Goal: Task Accomplishment & Management: Use online tool/utility

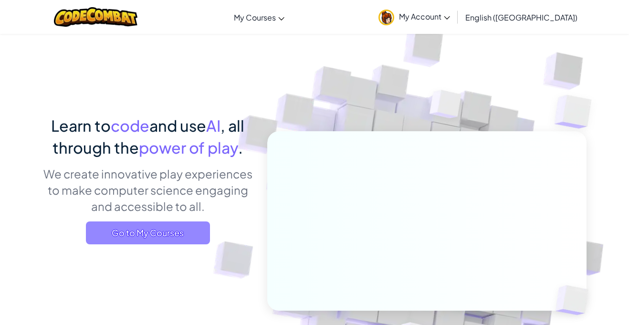
click at [160, 232] on span "Go to My Courses" at bounding box center [148, 232] width 124 height 23
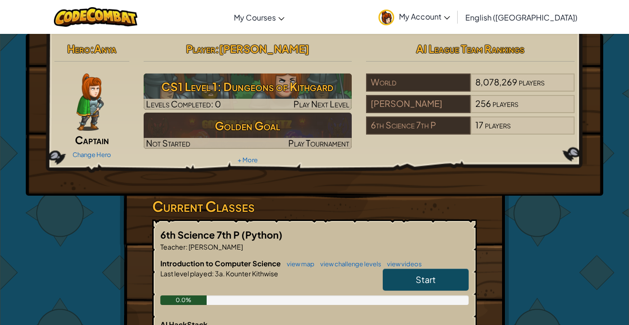
click at [435, 281] on link "Start" at bounding box center [425, 279] width 86 height 22
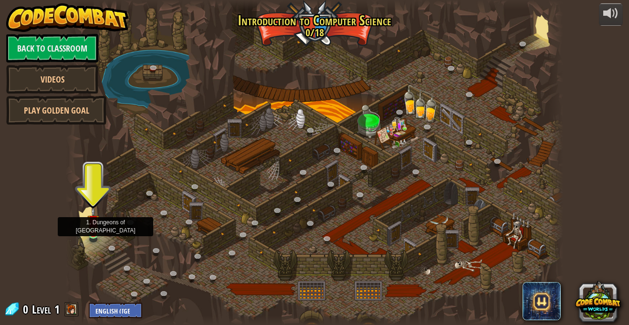
click at [92, 233] on img at bounding box center [93, 221] width 12 height 28
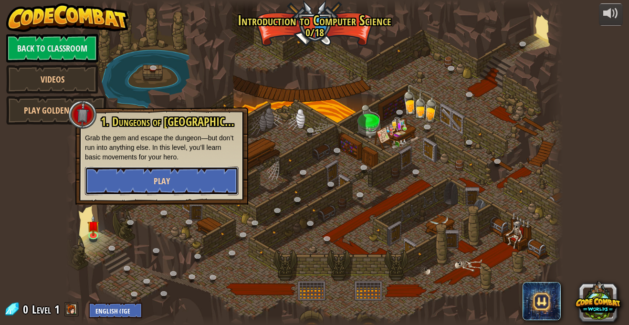
click at [168, 178] on span "Play" at bounding box center [162, 181] width 16 height 12
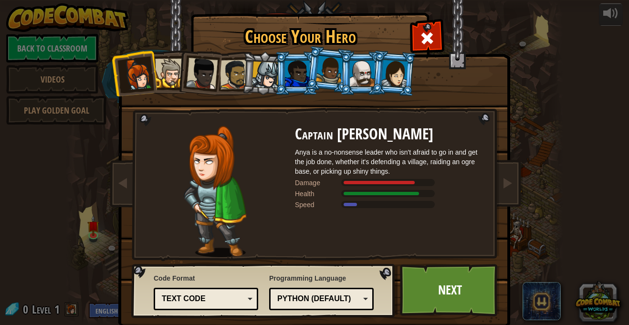
scroll to position [18, 0]
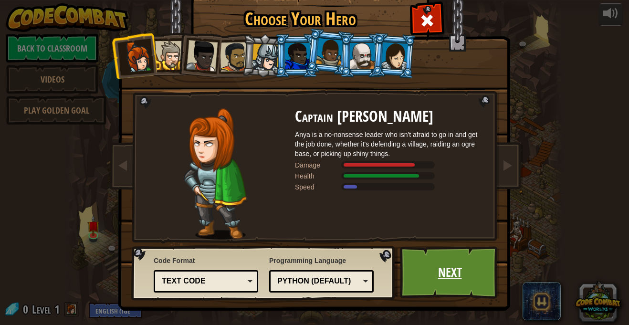
click at [468, 278] on link "Next" at bounding box center [450, 272] width 100 height 52
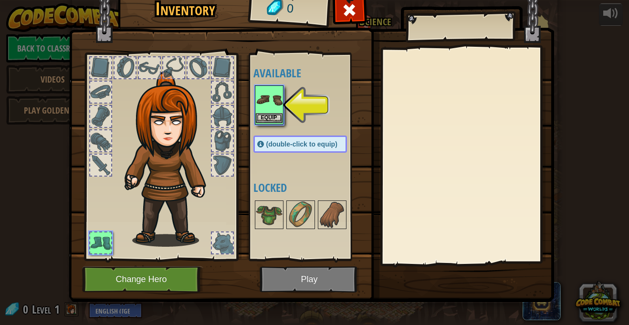
click at [279, 92] on img at bounding box center [269, 99] width 27 height 27
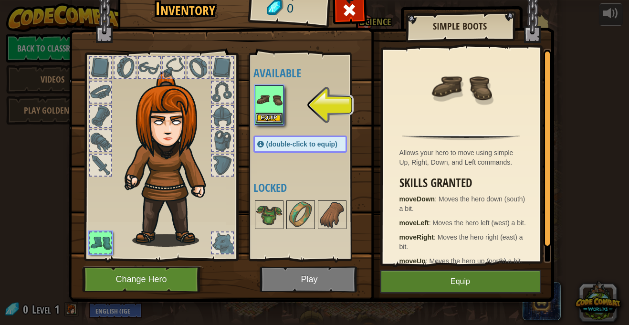
scroll to position [4, 0]
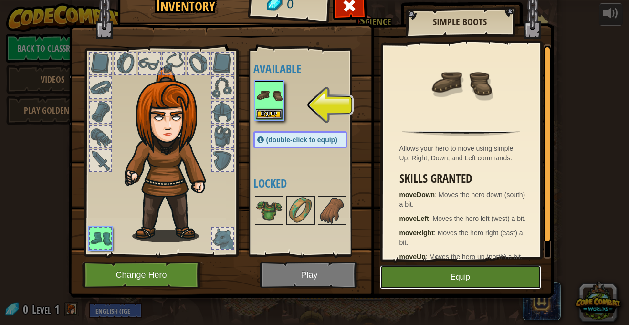
click at [471, 278] on button "Equip" at bounding box center [460, 277] width 161 height 24
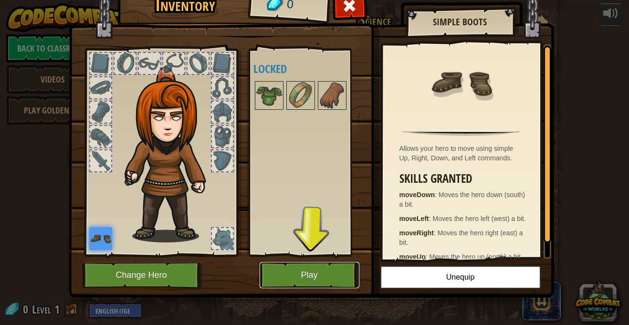
click at [331, 277] on button "Play" at bounding box center [309, 275] width 100 height 26
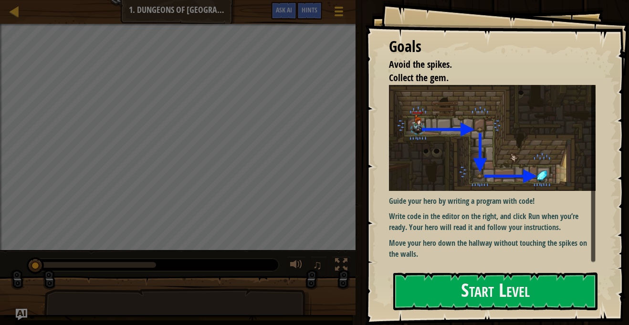
click at [552, 154] on img at bounding box center [492, 138] width 206 height 106
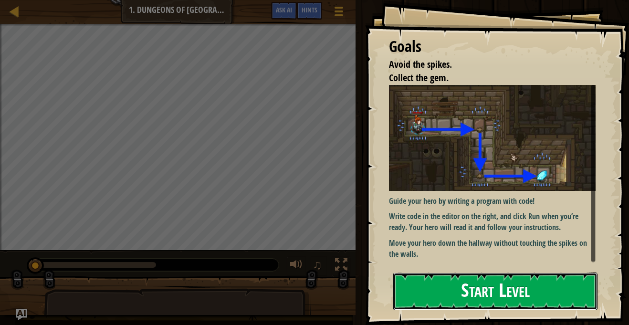
click at [530, 282] on button "Start Level" at bounding box center [495, 291] width 204 height 38
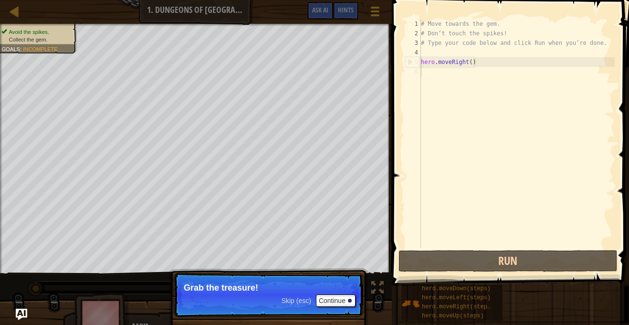
click at [296, 306] on div "Skip (esc) Continue" at bounding box center [318, 300] width 74 height 12
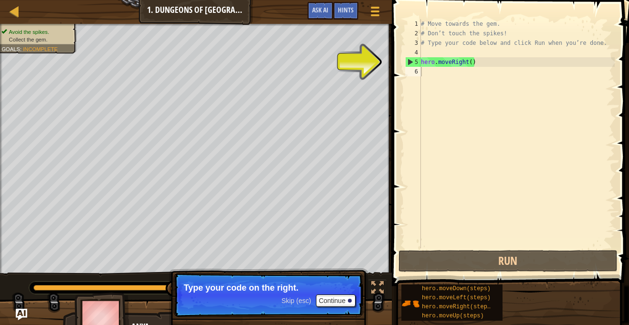
click at [446, 87] on div "# Move towards the gem. # Don’t touch the spikes! # Type your code below and cl…" at bounding box center [517, 143] width 196 height 248
click at [459, 77] on div "# Move towards the gem. # Don’t touch the spikes! # Type your code below and cl…" at bounding box center [517, 143] width 196 height 248
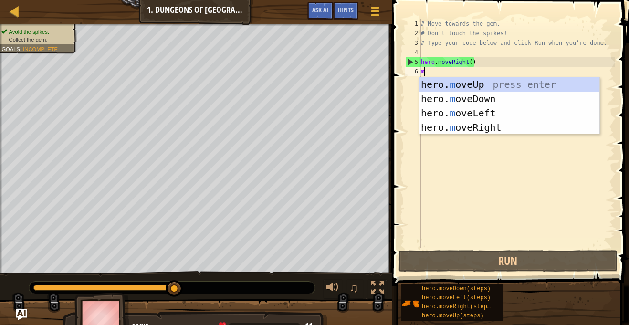
scroll to position [4, 0]
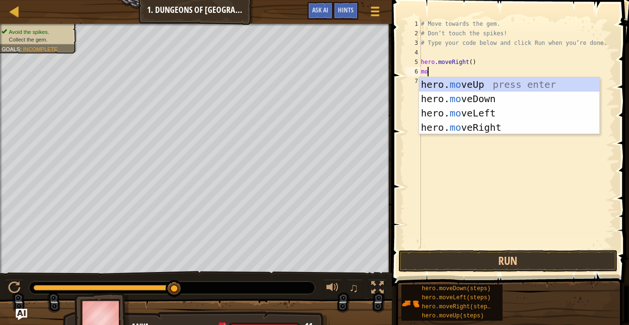
type textarea "m"
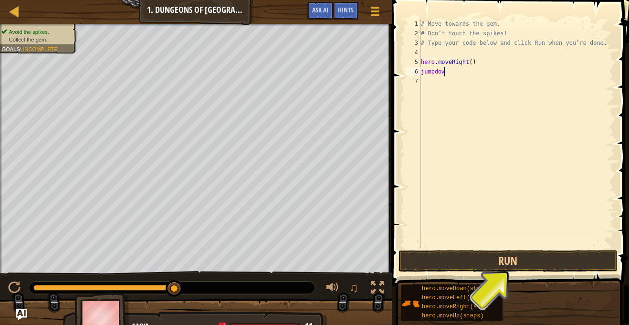
scroll to position [4, 3]
type textarea "jumpdown"
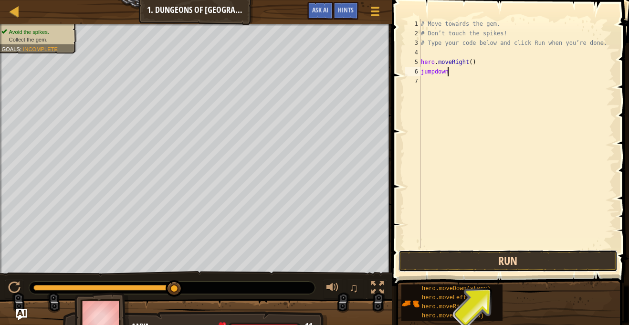
click at [568, 257] on button "Run" at bounding box center [507, 261] width 219 height 22
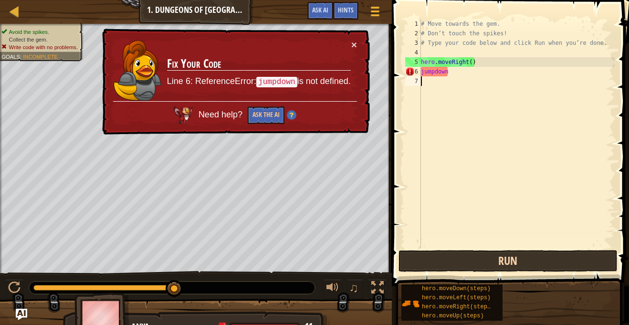
scroll to position [4, 0]
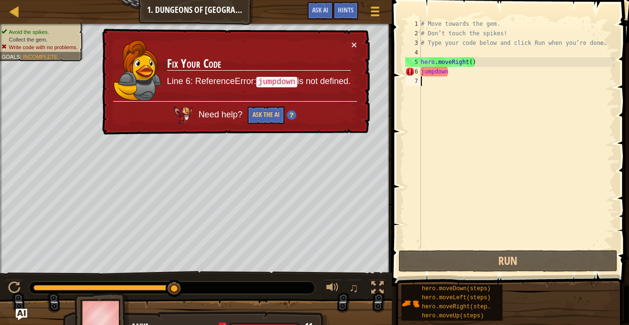
click at [530, 70] on div "# Move towards the gem. # Don’t touch the spikes! # Type your code below and cl…" at bounding box center [517, 143] width 196 height 248
click at [273, 121] on button "Ask the AI" at bounding box center [266, 115] width 37 height 18
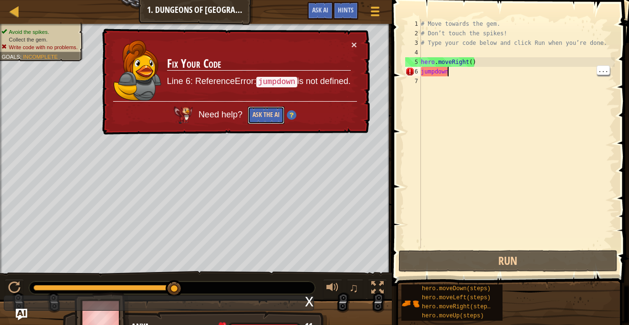
click at [267, 117] on button "Ask the AI" at bounding box center [266, 115] width 37 height 18
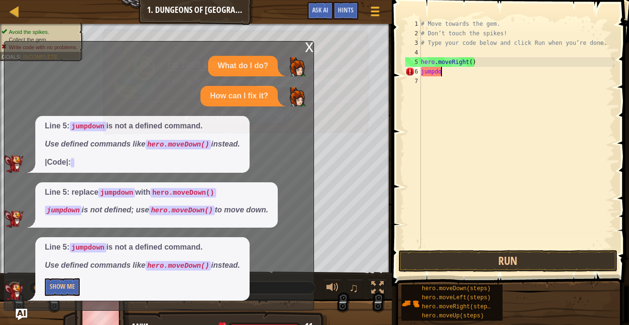
type textarea "j"
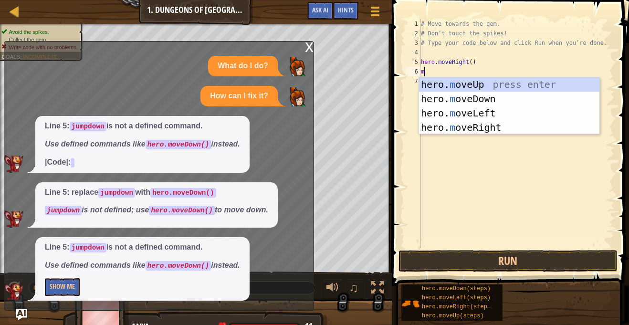
type textarea "mo"
click at [479, 99] on div "hero. mo veUp press enter hero. mo veDown press enter hero. mo veLeft press ent…" at bounding box center [509, 120] width 180 height 86
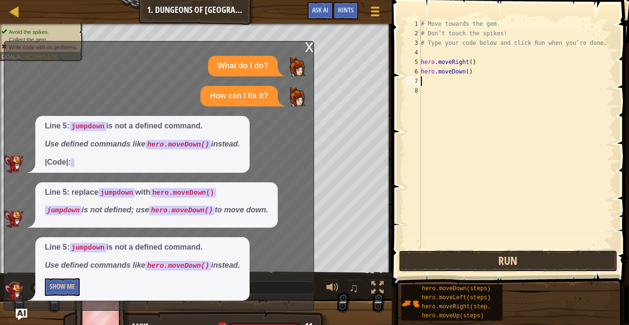
click at [468, 259] on button "Run" at bounding box center [507, 261] width 219 height 22
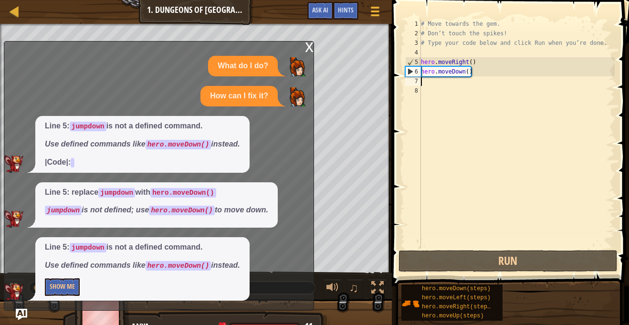
click at [305, 49] on div "x" at bounding box center [309, 46] width 9 height 10
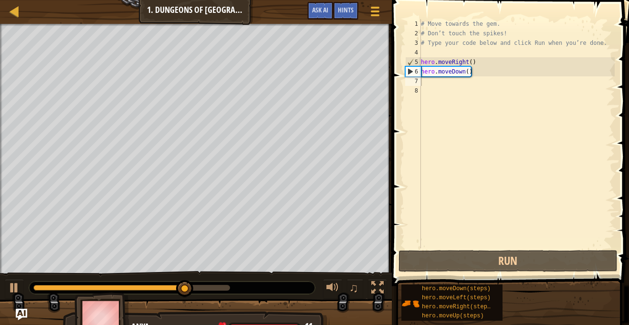
click at [497, 69] on div "# Move towards the gem. # Don’t touch the spikes! # Type your code below and cl…" at bounding box center [517, 143] width 196 height 248
type textarea "hero.moveDown()"
click at [463, 77] on div "# Move towards the gem. # Don’t touch the spikes! # Type your code below and cl…" at bounding box center [517, 143] width 196 height 248
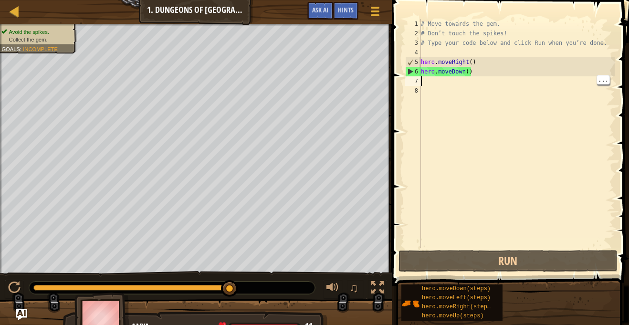
click at [486, 67] on div "# Move towards the gem. # Don’t touch the spikes! # Type your code below and cl…" at bounding box center [517, 143] width 196 height 248
type textarea "hero.moveDown()"
click at [493, 76] on div "# Move towards the gem. # Don’t touch the spikes! # Type your code below and cl…" at bounding box center [517, 143] width 196 height 248
click at [446, 83] on div "# Move towards the gem. # Don’t touch the spikes! # Type your code below and cl…" at bounding box center [517, 143] width 196 height 248
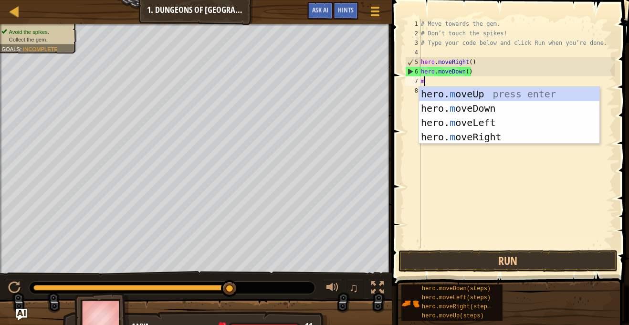
type textarea "mo"
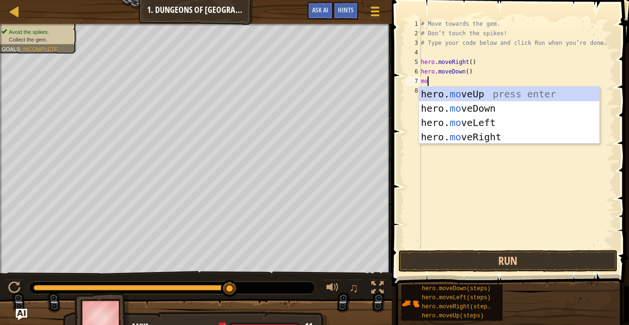
click at [497, 136] on div "hero. mo veUp press enter hero. mo veDown press enter hero. mo veLeft press ent…" at bounding box center [509, 130] width 180 height 86
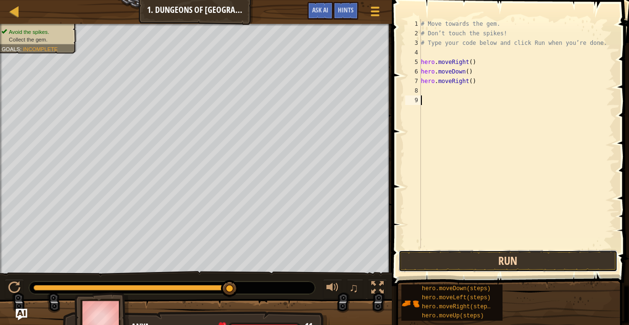
click at [550, 269] on button "Run" at bounding box center [507, 261] width 219 height 22
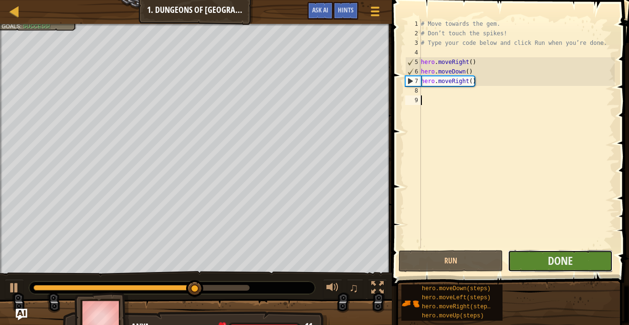
click at [587, 265] on button "Done" at bounding box center [559, 261] width 104 height 22
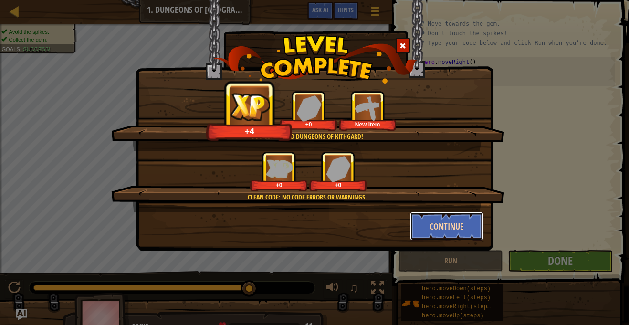
click at [467, 230] on button "Continue" at bounding box center [447, 226] width 74 height 29
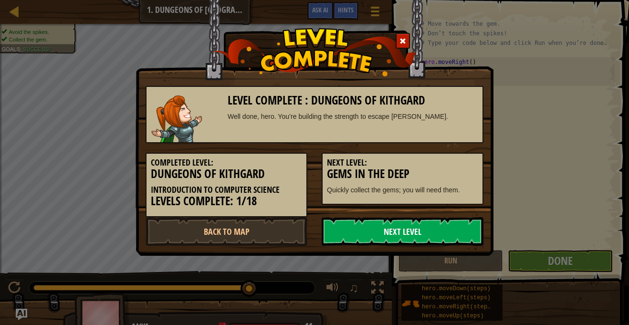
click at [458, 233] on link "Next Level" at bounding box center [402, 231] width 162 height 29
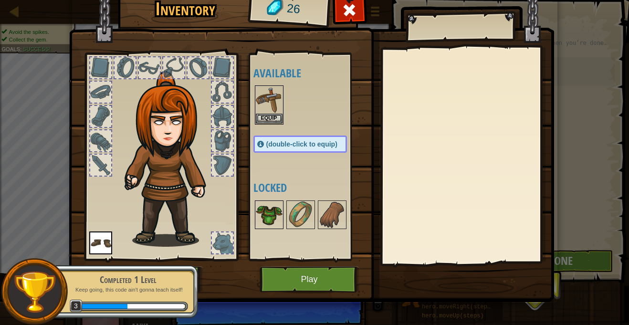
click at [282, 203] on img at bounding box center [269, 214] width 27 height 27
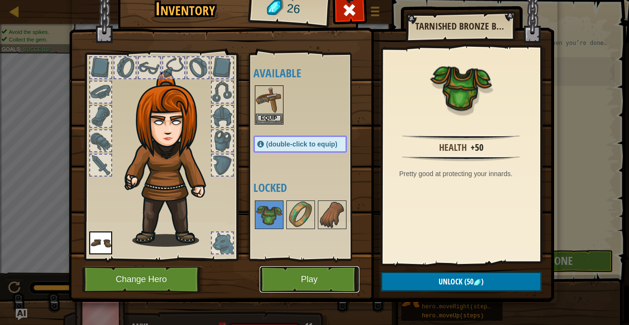
click at [323, 277] on button "Play" at bounding box center [309, 279] width 100 height 26
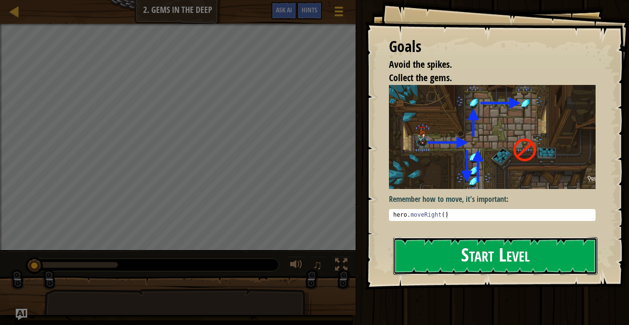
click at [587, 248] on button "Start Level" at bounding box center [495, 256] width 204 height 38
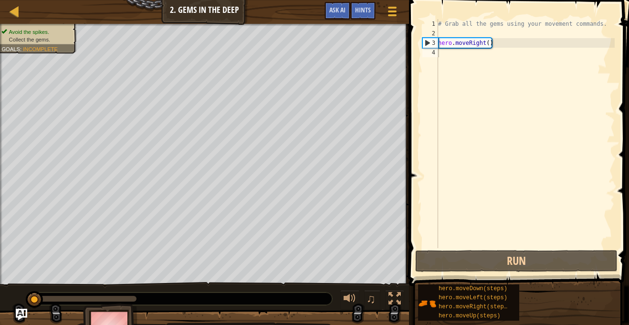
click at [511, 31] on div "# Grab all the gems using your movement commands. hero . moveRight ( )" at bounding box center [525, 143] width 178 height 248
type textarea "hero.moveRight()"
click at [445, 51] on div "# Grab all the gems using your movement commands. hero . moveRight ( )" at bounding box center [525, 143] width 178 height 248
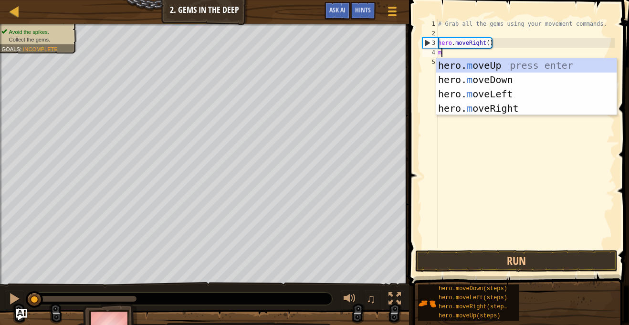
type textarea "mo"
click at [500, 112] on div "hero. mo veUp press enter hero. mo veDown press enter hero. mo veLeft press ent…" at bounding box center [526, 101] width 180 height 86
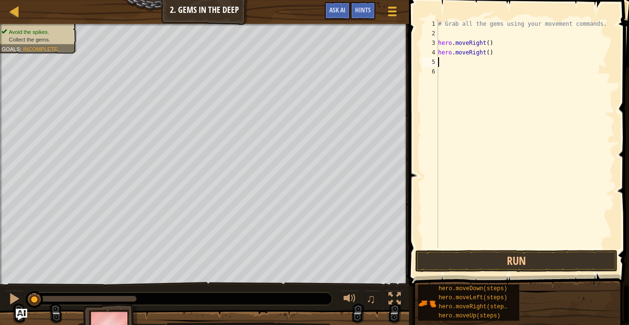
scroll to position [4, 0]
click at [566, 264] on button "Run" at bounding box center [516, 261] width 202 height 22
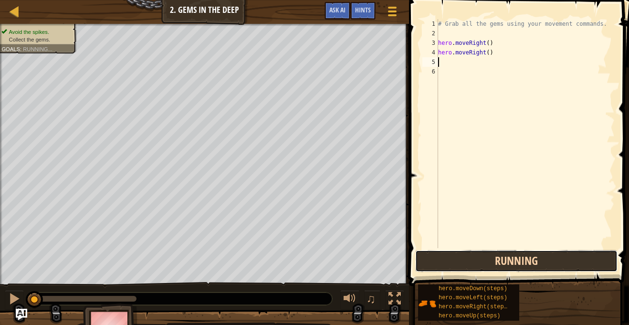
click at [562, 259] on button "Running" at bounding box center [516, 261] width 202 height 22
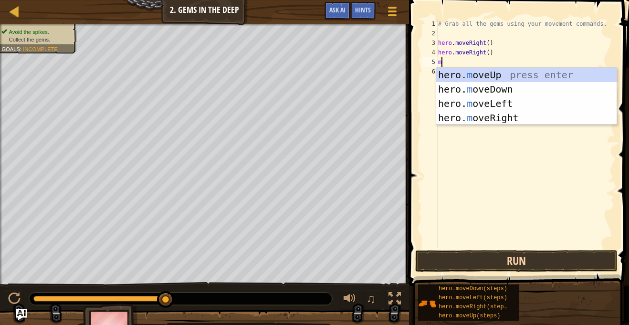
type textarea "mo"
click at [503, 107] on div "hero. mo veUp press enter hero. mo veDown press enter hero. mo veLeft press ent…" at bounding box center [526, 111] width 180 height 86
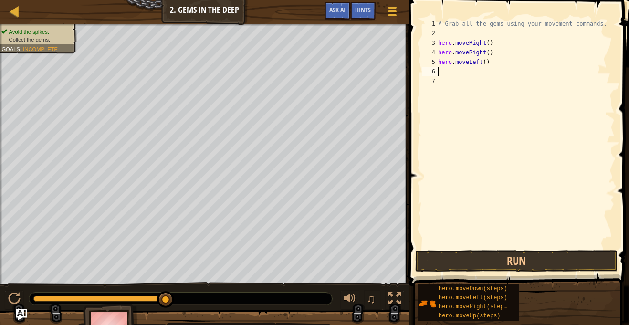
scroll to position [4, 0]
click at [496, 60] on div "# Grab all the gems using your movement commands. hero . moveRight ( ) hero . m…" at bounding box center [525, 143] width 178 height 248
click at [533, 261] on button "Run" at bounding box center [516, 261] width 202 height 22
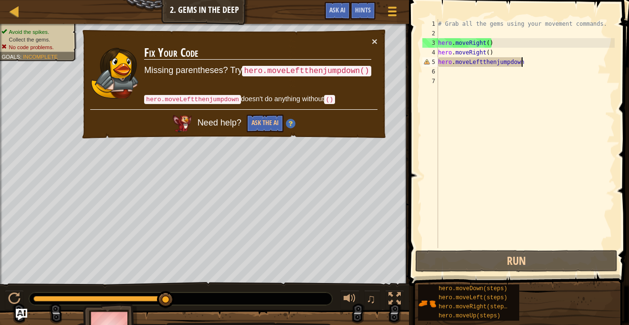
click at [494, 63] on div "# Grab all the gems using your movement commands. hero . moveRight ( ) hero . m…" at bounding box center [525, 143] width 178 height 248
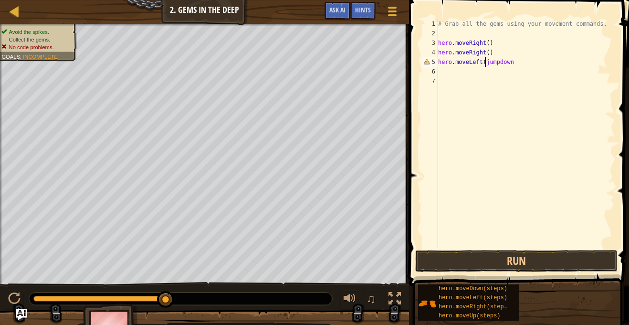
scroll to position [4, 7]
click at [520, 62] on div "# Grab all the gems using your movement commands. hero . moveRight ( ) hero . m…" at bounding box center [525, 143] width 178 height 248
click at [570, 258] on button "Run" at bounding box center [516, 261] width 202 height 22
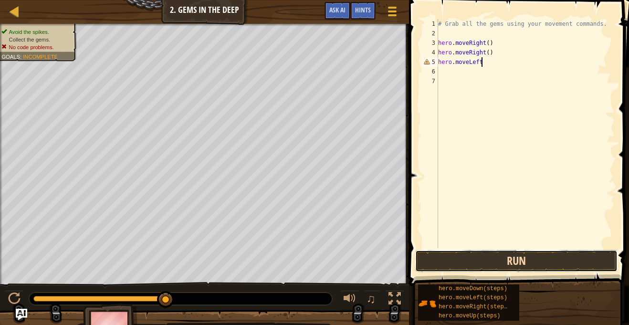
click at [534, 271] on button "Run" at bounding box center [516, 261] width 202 height 22
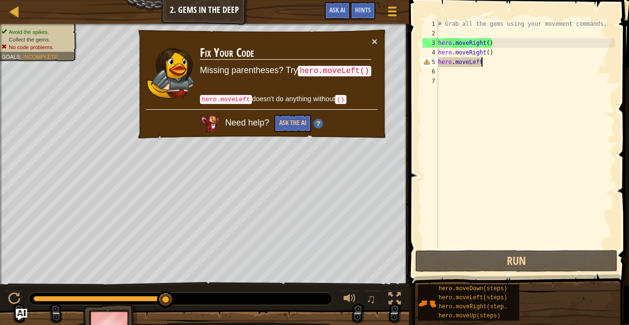
click at [550, 57] on div "# Grab all the gems using your movement commands. hero . moveRight ( ) hero . m…" at bounding box center [525, 143] width 178 height 248
click at [542, 64] on div "# Grab all the gems using your movement commands. hero . moveRight ( ) hero . m…" at bounding box center [525, 143] width 178 height 248
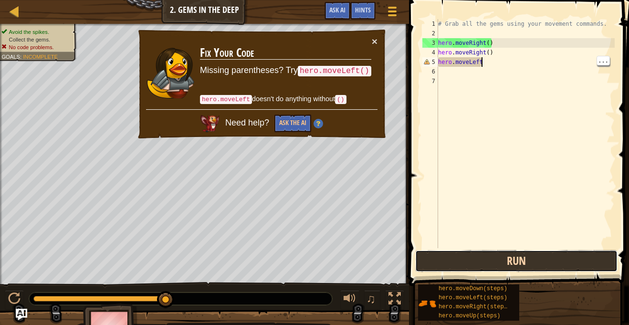
click at [578, 268] on button "Run" at bounding box center [516, 261] width 202 height 22
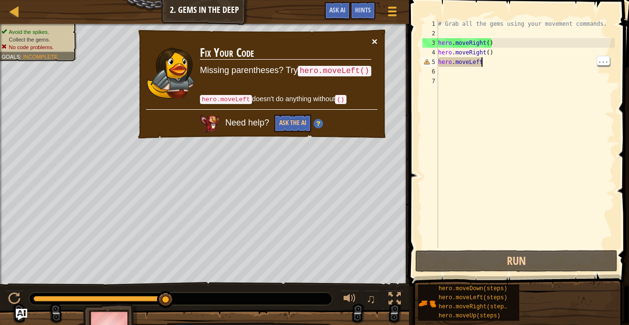
click at [375, 38] on button "×" at bounding box center [375, 41] width 6 height 10
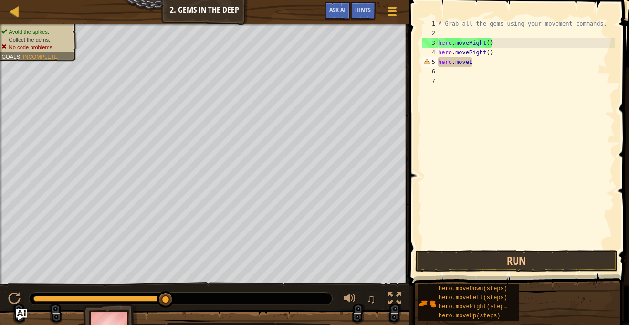
scroll to position [4, 4]
type textarea "hero.moveu"
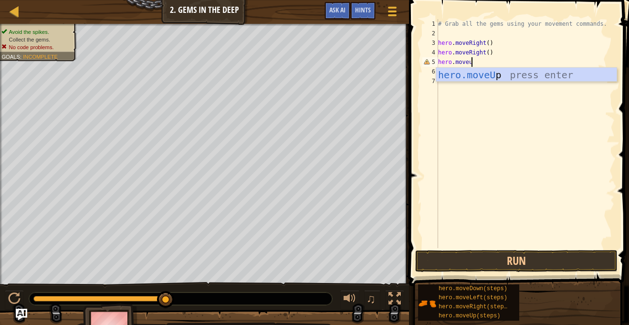
click at [528, 71] on div "hero.moveU p press enter" at bounding box center [526, 89] width 180 height 43
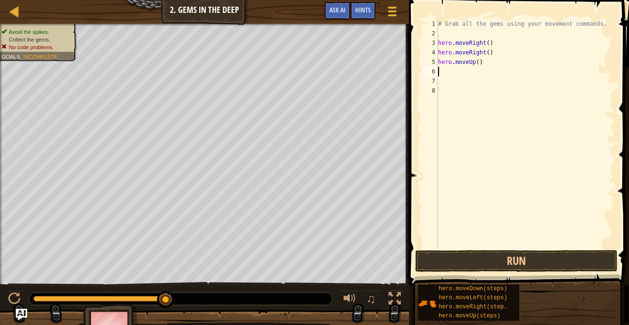
scroll to position [4, 0]
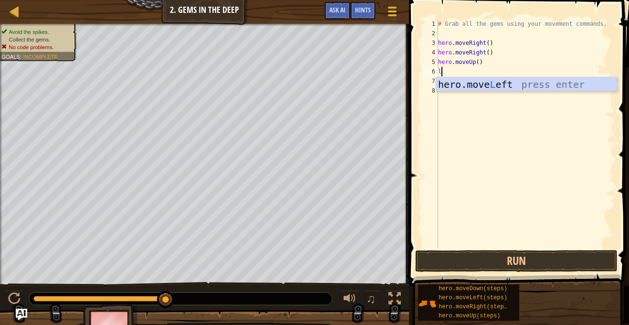
type textarea "le"
click at [549, 83] on div "hero.move Le ft press enter" at bounding box center [526, 98] width 180 height 43
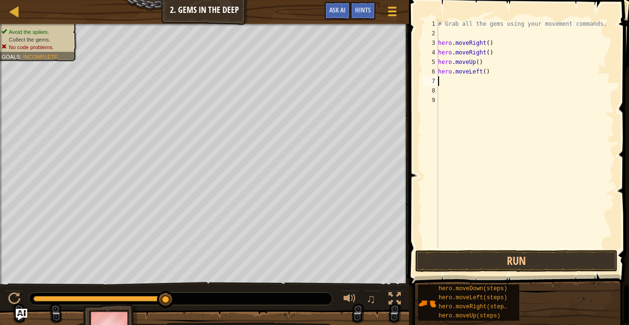
scroll to position [4, 0]
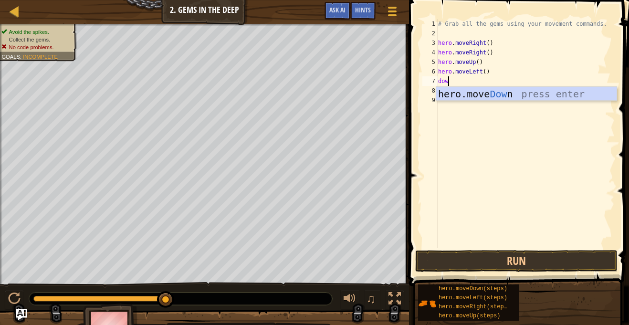
type textarea "down"
click at [485, 92] on div "hero.move Down press enter" at bounding box center [526, 108] width 180 height 43
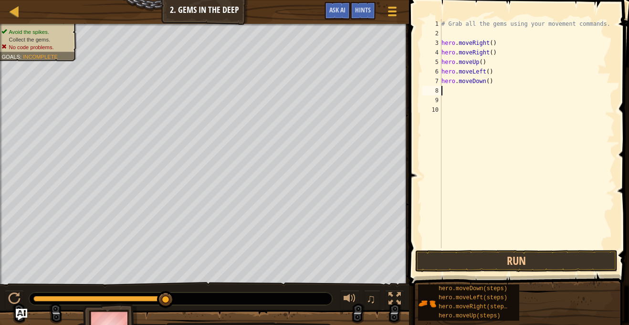
scroll to position [4, 0]
click at [487, 87] on div "# Grab all the gems using your movement commands. hero . moveRight ( ) hero . m…" at bounding box center [526, 143] width 175 height 248
click at [489, 87] on div "# Grab all the gems using your movement commands. hero . moveRight ( ) hero . m…" at bounding box center [526, 143] width 175 height 248
click at [488, 85] on div "# Grab all the gems using your movement commands. hero . moveRight ( ) hero . m…" at bounding box center [526, 143] width 175 height 248
type textarea "hero.moveDown()"
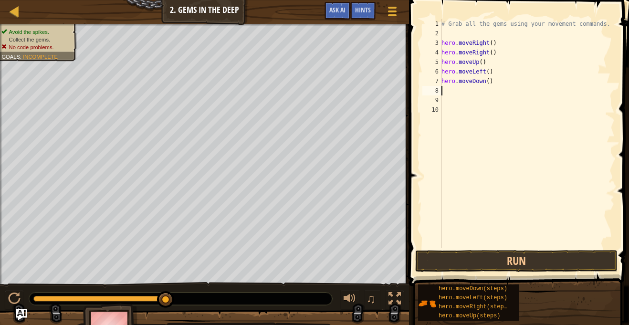
click at [488, 86] on div "# Grab all the gems using your movement commands. hero . moveRight ( ) hero . m…" at bounding box center [526, 143] width 175 height 248
click at [493, 86] on div "# Grab all the gems using your movement commands. hero . moveRight ( ) hero . m…" at bounding box center [526, 143] width 175 height 248
click at [499, 78] on div "# Grab all the gems using your movement commands. hero . moveRight ( ) hero . m…" at bounding box center [526, 143] width 175 height 248
click at [489, 80] on div "# Grab all the gems using your movement commands. hero . moveRight ( ) hero . m…" at bounding box center [526, 143] width 175 height 248
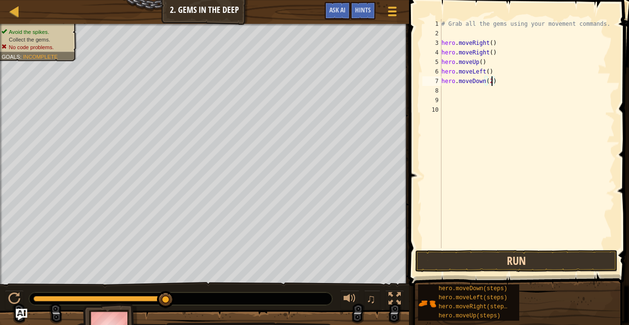
type textarea "hero.moveDown(2)"
click at [515, 265] on button "Run" at bounding box center [516, 261] width 202 height 22
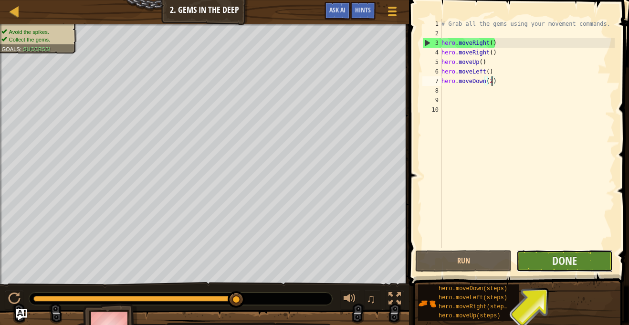
click at [597, 257] on button "Done" at bounding box center [564, 261] width 96 height 22
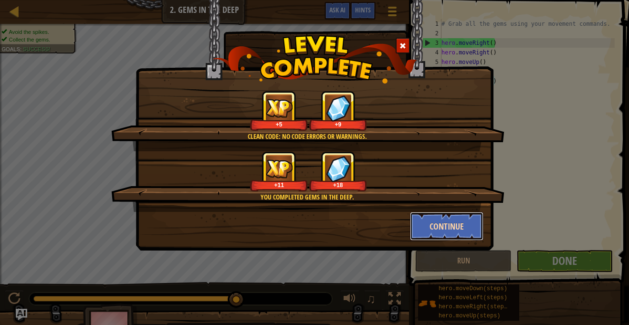
click at [470, 235] on button "Continue" at bounding box center [447, 226] width 74 height 29
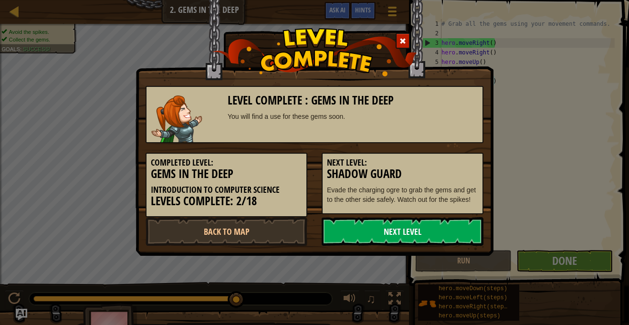
click at [438, 246] on link "Next Level" at bounding box center [402, 231] width 162 height 29
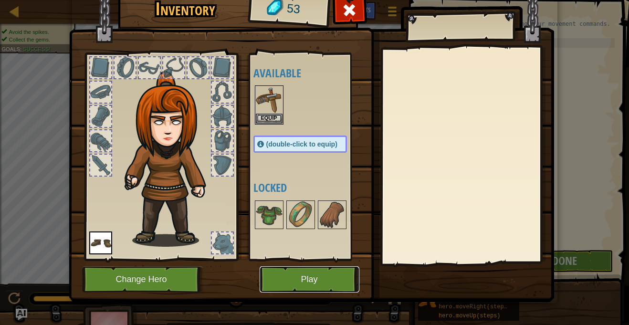
click at [343, 280] on button "Play" at bounding box center [309, 279] width 100 height 26
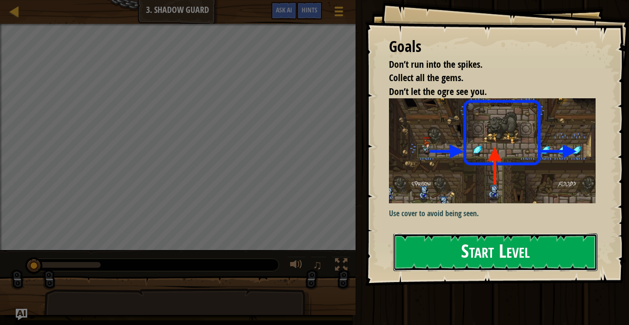
click at [482, 257] on button "Start Level" at bounding box center [495, 252] width 204 height 38
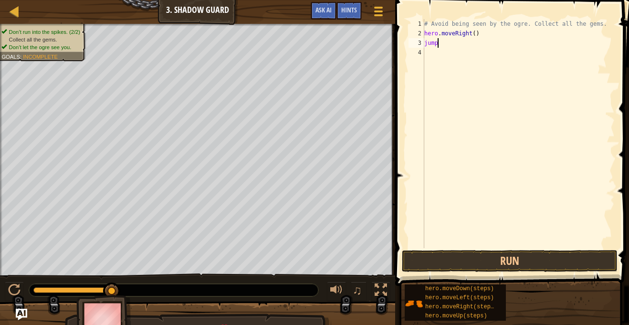
scroll to position [4, 1]
click at [516, 253] on button "Run" at bounding box center [510, 261] width 216 height 22
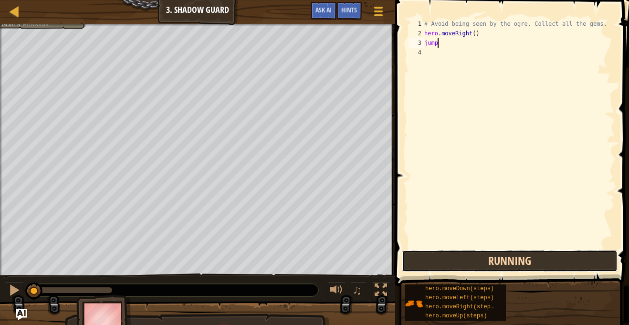
click at [515, 259] on button "Running" at bounding box center [510, 261] width 216 height 22
click at [527, 261] on button "Running" at bounding box center [510, 261] width 216 height 22
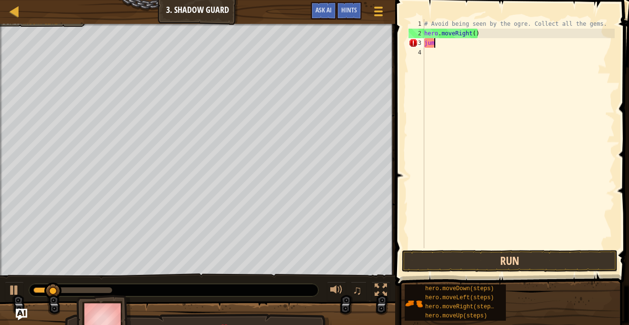
scroll to position [4, 0]
type textarea "j"
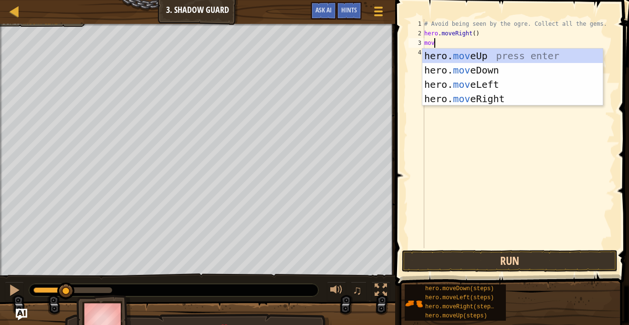
type textarea "move"
click at [497, 101] on div "hero. move Up press enter hero. move Down press enter hero. move Left press ent…" at bounding box center [512, 92] width 180 height 86
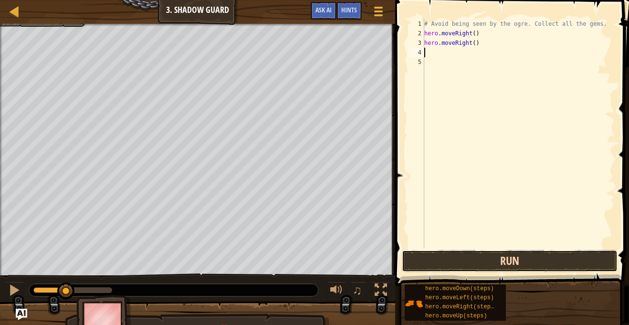
click at [523, 264] on button "Run" at bounding box center [510, 261] width 216 height 22
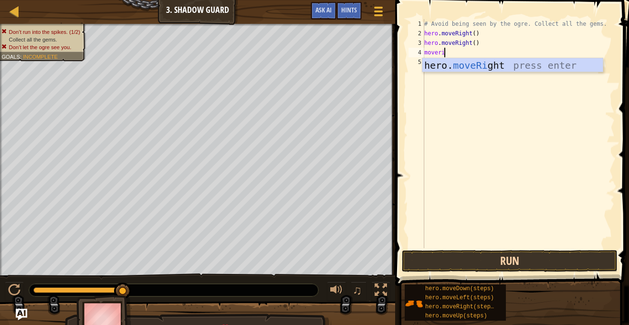
scroll to position [4, 2]
type textarea "moveright"
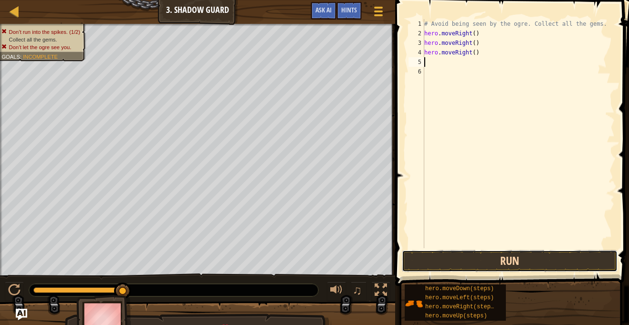
click at [572, 253] on button "Run" at bounding box center [510, 261] width 216 height 22
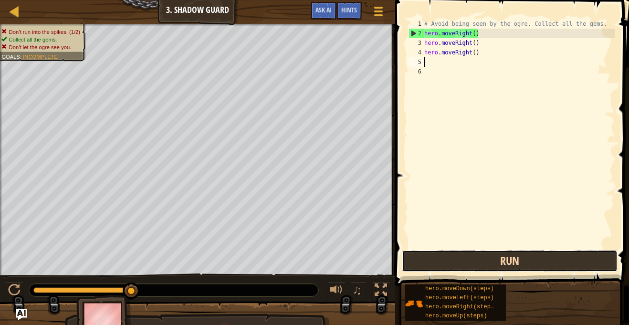
click at [556, 260] on button "Run" at bounding box center [510, 261] width 216 height 22
click at [518, 251] on button "Run" at bounding box center [510, 261] width 216 height 22
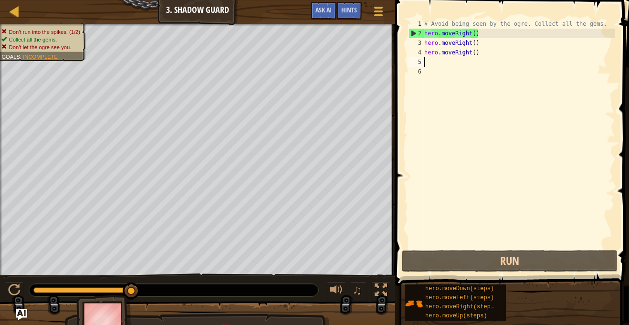
click at [493, 53] on div "# Avoid being seen by the ogre. Collect all the gems. hero . moveRight ( ) hero…" at bounding box center [518, 143] width 192 height 248
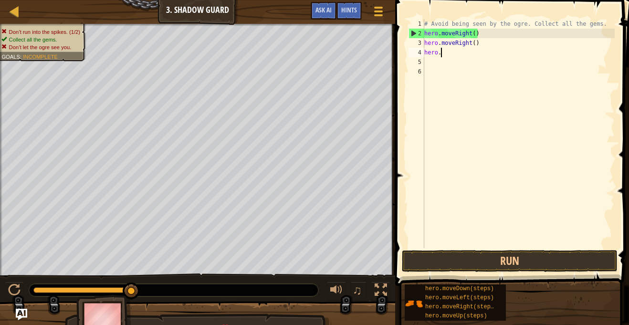
type textarea "h"
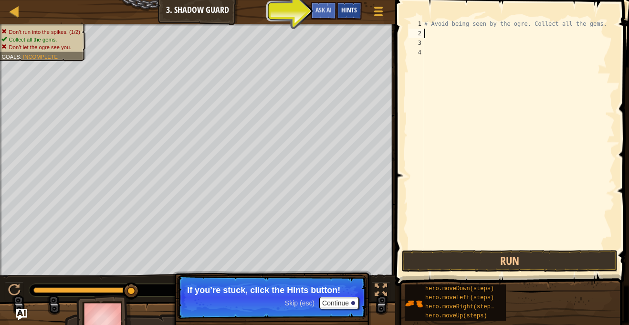
click at [345, 14] on span "Hints" at bounding box center [349, 9] width 16 height 9
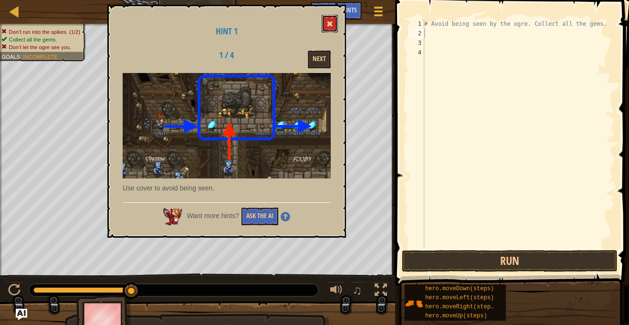
click at [327, 25] on span at bounding box center [329, 24] width 7 height 7
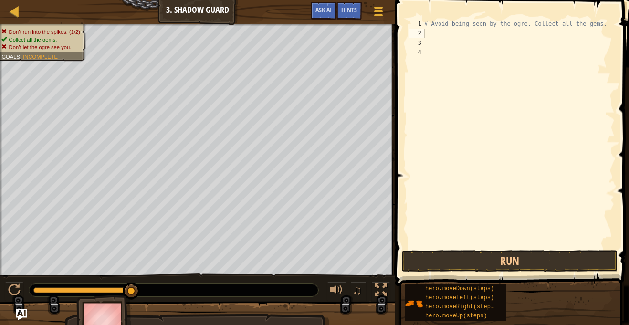
type textarea "# Avoid being seen by the ogre. Collect all the gems."
click at [482, 25] on div "# Avoid being seen by the ogre. Collect all the gems." at bounding box center [518, 143] width 192 height 248
click at [469, 40] on div "# Avoid being seen by the ogre. Collect all the gems." at bounding box center [518, 143] width 192 height 248
type textarea "r"
type textarea "u"
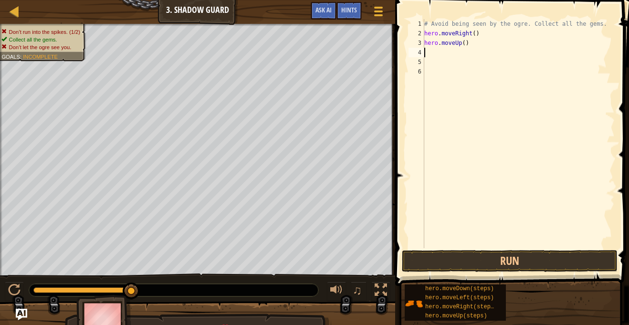
type textarea "r"
type textarea "d"
type textarea "r"
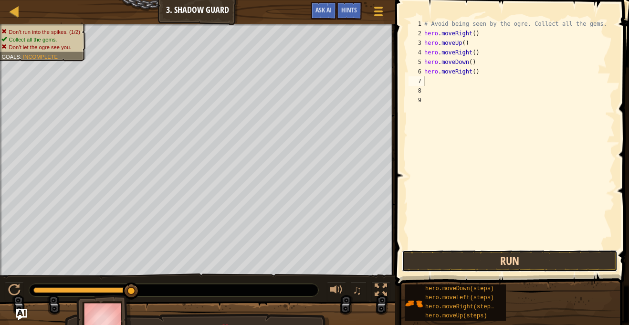
click at [486, 261] on button "Run" at bounding box center [510, 261] width 216 height 22
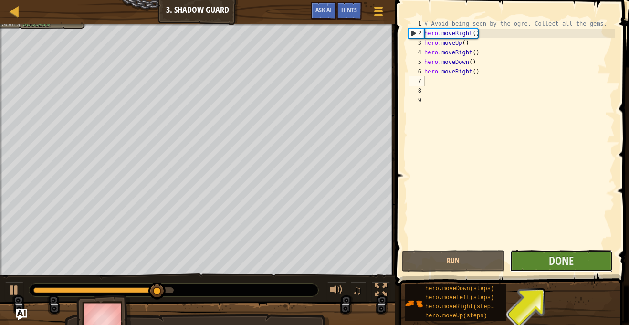
click at [585, 261] on button "Done" at bounding box center [560, 261] width 103 height 22
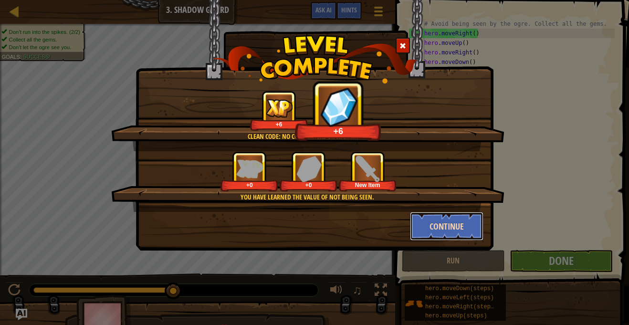
click at [446, 229] on button "Continue" at bounding box center [447, 226] width 74 height 29
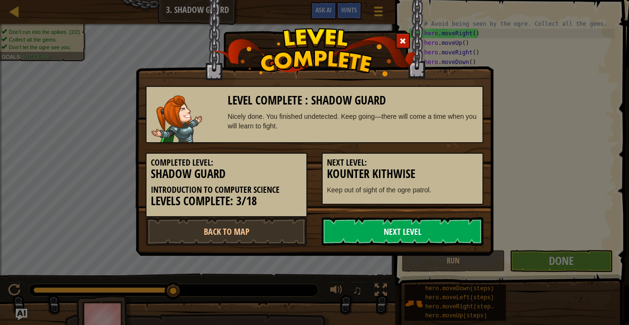
click at [448, 232] on link "Next Level" at bounding box center [402, 231] width 162 height 29
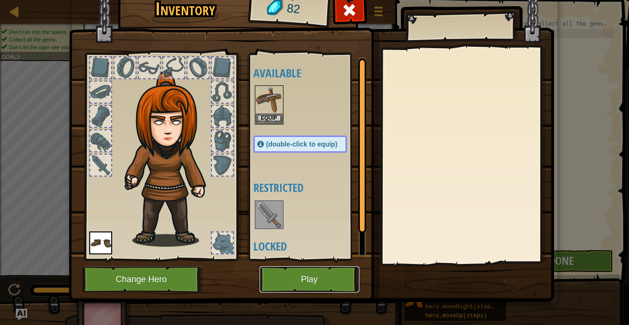
click at [310, 277] on button "Play" at bounding box center [309, 279] width 100 height 26
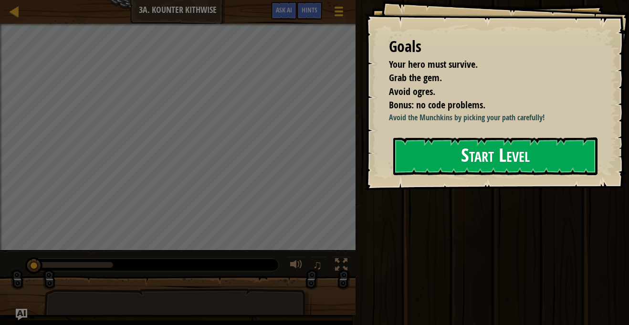
click at [469, 163] on button "Start Level" at bounding box center [495, 156] width 204 height 38
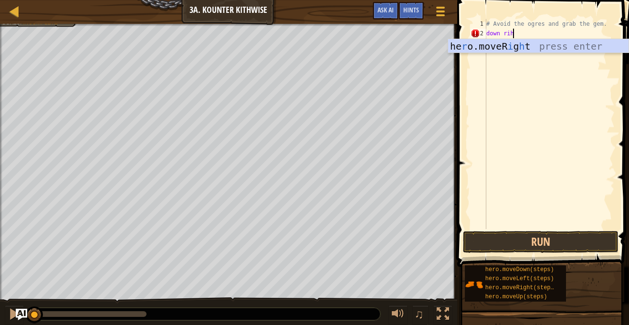
scroll to position [4, 4]
click at [599, 39] on div "he r o.moveR i g ht press enter" at bounding box center [538, 60] width 180 height 43
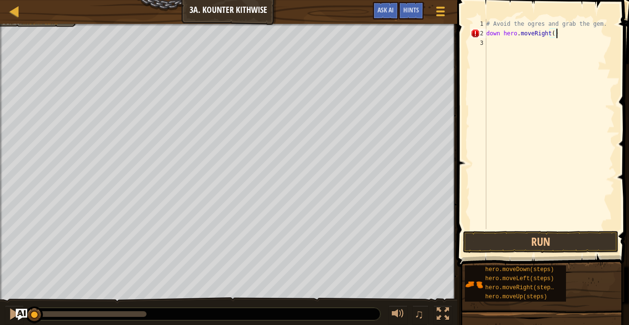
click at [520, 32] on div "# Avoid the ogres and grab the gem. down hero . moveRight ( )" at bounding box center [549, 133] width 130 height 229
click at [508, 35] on div "# Avoid the ogres and grab the gem. down hero . moveRight ( )" at bounding box center [549, 133] width 130 height 229
click at [494, 31] on div "# Avoid the ogres and grab the gem. down hero . moveRight ( )" at bounding box center [549, 133] width 130 height 229
click at [480, 32] on div "2" at bounding box center [478, 34] width 16 height 10
type textarea "down hero."
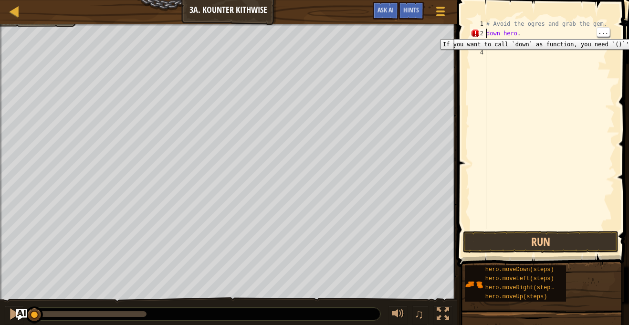
click at [506, 61] on div "# Avoid the ogres and grab the gem. down hero . moveRight ( )" at bounding box center [549, 133] width 130 height 229
click at [497, 57] on div "# Avoid the ogres and grab the gem. down hero . moveRight ( )" at bounding box center [549, 133] width 130 height 229
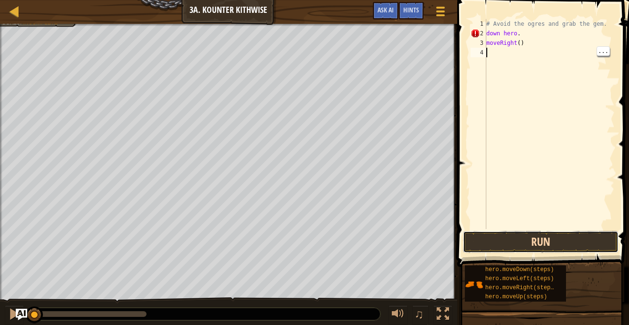
click at [491, 241] on button "Run" at bounding box center [540, 242] width 155 height 22
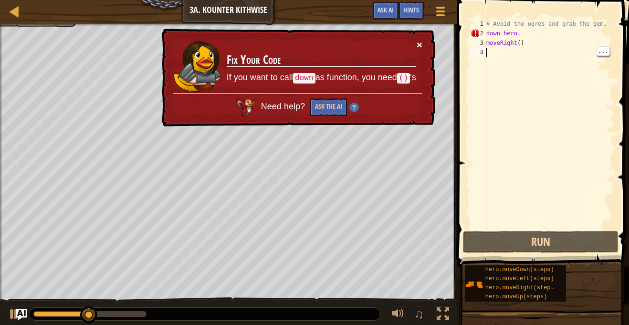
click at [418, 48] on button "×" at bounding box center [419, 45] width 6 height 10
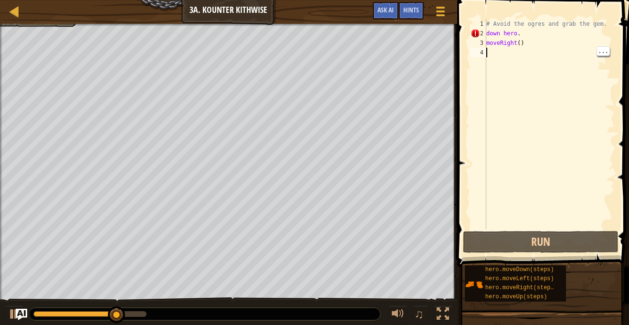
click at [555, 32] on div "# Avoid the ogres and grab the gem. down hero . moveRight ( )" at bounding box center [549, 133] width 130 height 229
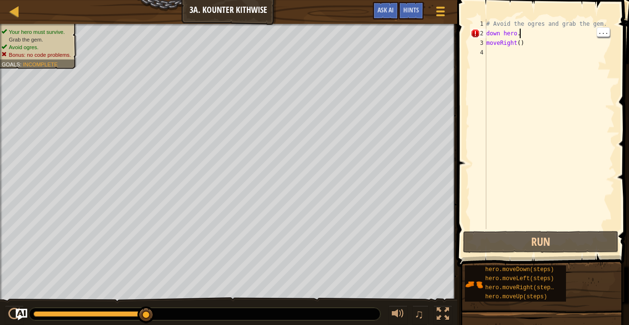
click at [520, 31] on div "# Avoid the ogres and grab the gem. down hero . moveRight ( )" at bounding box center [549, 133] width 130 height 229
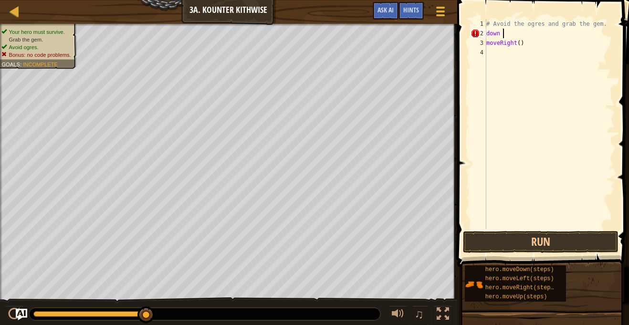
type textarea "d"
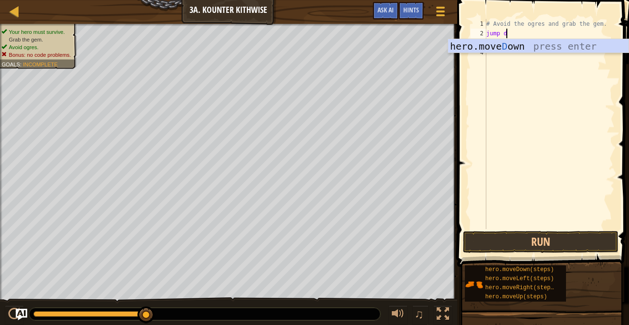
scroll to position [4, 3]
type textarea "jump down"
click at [537, 49] on div "hero.move Down press enter" at bounding box center [538, 60] width 180 height 43
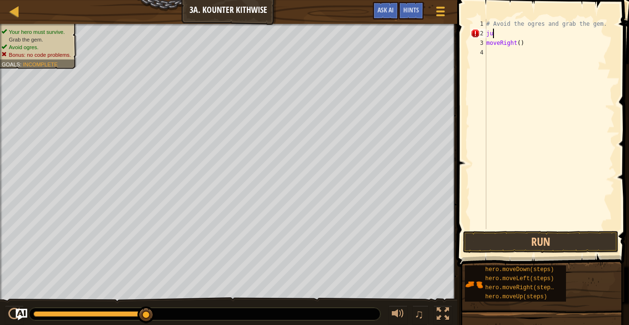
type textarea "j"
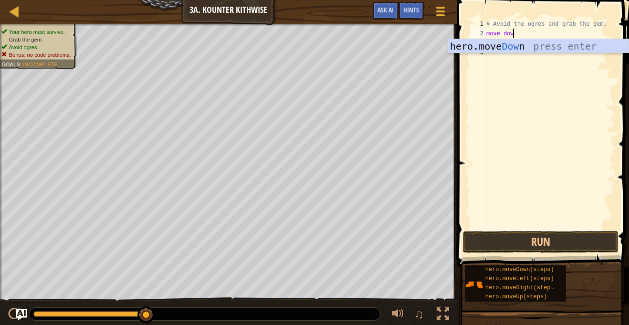
scroll to position [4, 4]
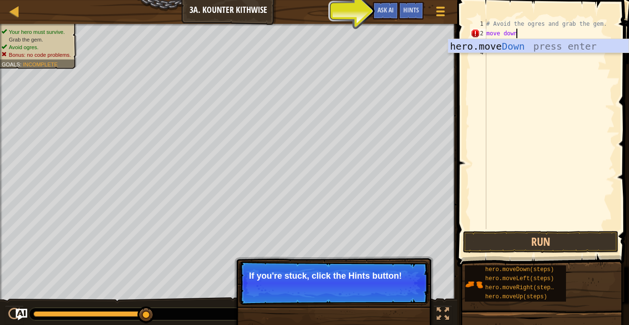
click at [502, 31] on div "# Avoid the ogres and grab the gem. move down moveRight ( )" at bounding box center [549, 133] width 130 height 229
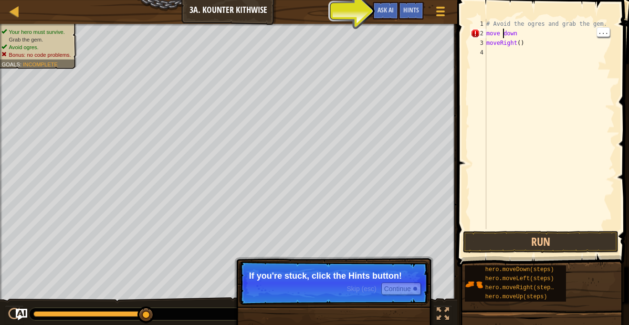
click at [493, 31] on div "# Avoid the ogres and grab the gem. move down moveRight ( )" at bounding box center [549, 133] width 130 height 229
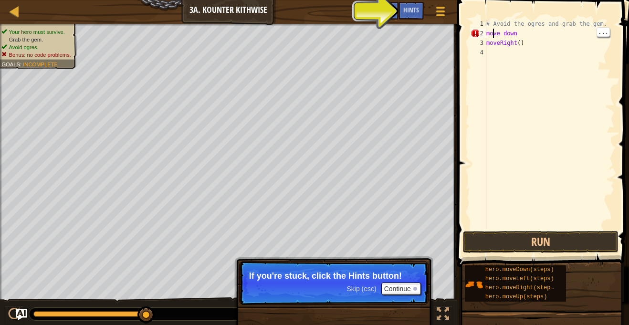
click at [487, 28] on div "# Avoid the ogres and grab the gem. move down moveRight ( )" at bounding box center [549, 133] width 130 height 229
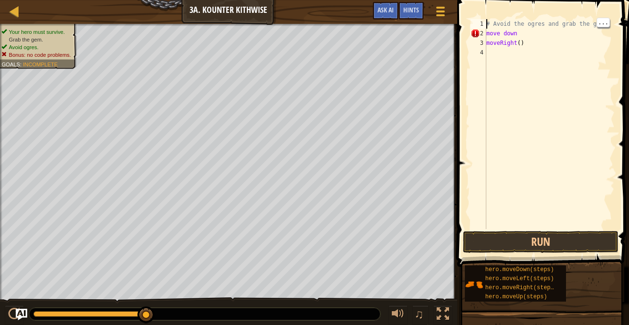
click at [522, 40] on div "# Avoid the ogres and grab the gem. move down moveRight ( )" at bounding box center [549, 133] width 130 height 229
type textarea "moveRigh"
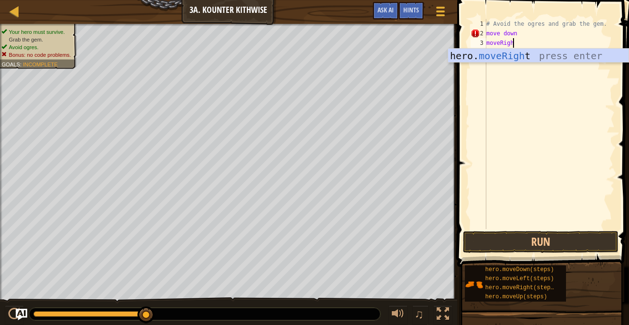
click at [554, 49] on div "hero. moveRigh t press enter" at bounding box center [538, 70] width 180 height 43
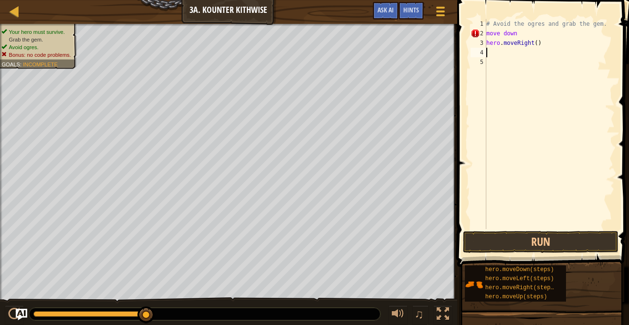
scroll to position [4, 0]
click at [510, 31] on div "# Avoid the ogres and grab the gem. move down hero . moveRight ( )" at bounding box center [549, 133] width 130 height 229
click at [504, 28] on div "# Avoid the ogres and grab the gem. move down hero . moveRight ( )" at bounding box center [549, 133] width 130 height 229
type textarea "# Avoid the ogres and grab the gem."
click at [498, 58] on div "# Avoid the ogres and grab the gem. move down hero . moveRight ( )" at bounding box center [549, 133] width 130 height 229
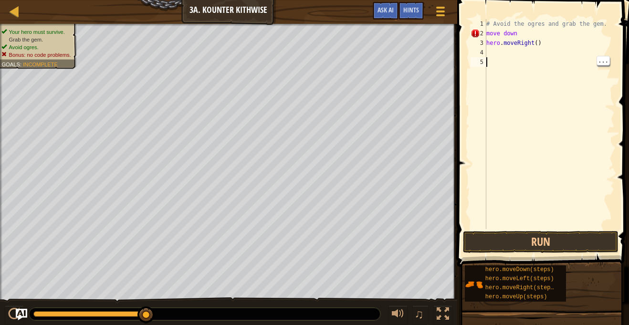
click at [496, 52] on div "# Avoid the ogres and grab the gem. move down hero . moveRight ( )" at bounding box center [549, 133] width 130 height 229
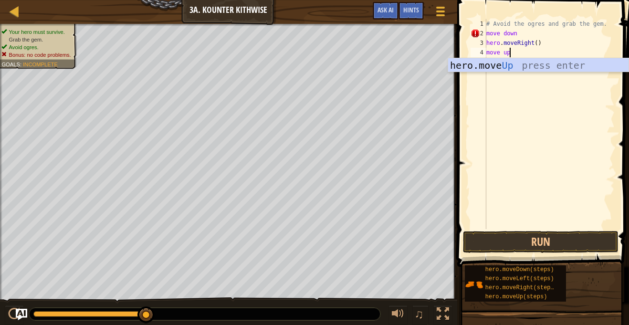
scroll to position [4, 3]
type textarea "move up move right"
click at [603, 65] on div "hero.move Right press enter" at bounding box center [538, 79] width 180 height 43
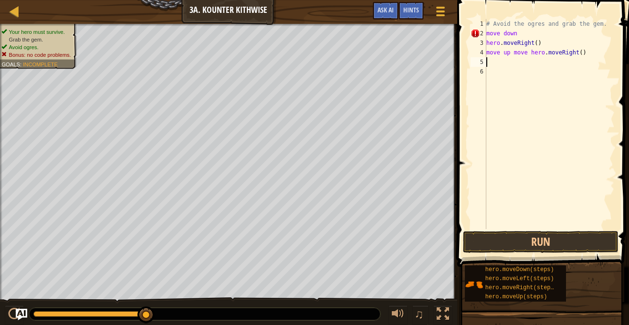
click at [529, 55] on div "# Avoid the ogres and grab the gem. move down hero . moveRight ( ) move up move…" at bounding box center [549, 133] width 130 height 229
click at [562, 240] on button "Run" at bounding box center [540, 242] width 155 height 22
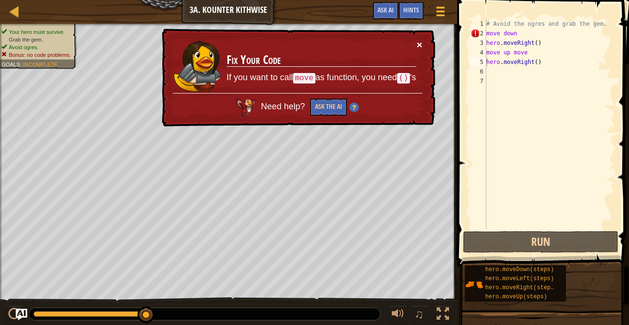
click at [422, 44] on button "×" at bounding box center [419, 45] width 6 height 10
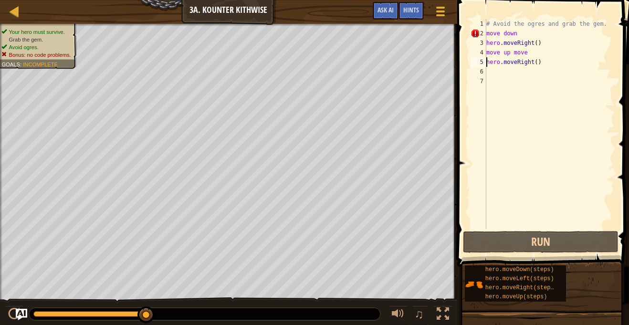
click at [553, 54] on div "# Avoid the ogres and grab the gem. move down hero . moveRight ( ) move up move…" at bounding box center [549, 133] width 130 height 229
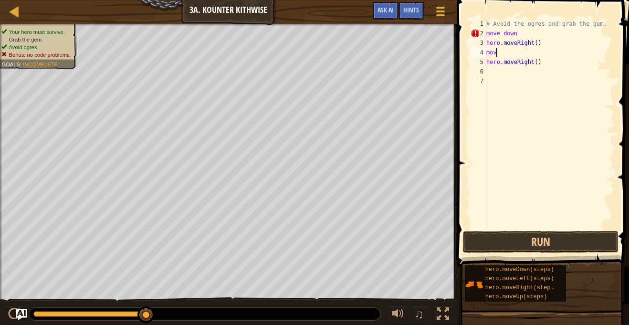
type textarea "m"
type textarea "h"
type textarea "m"
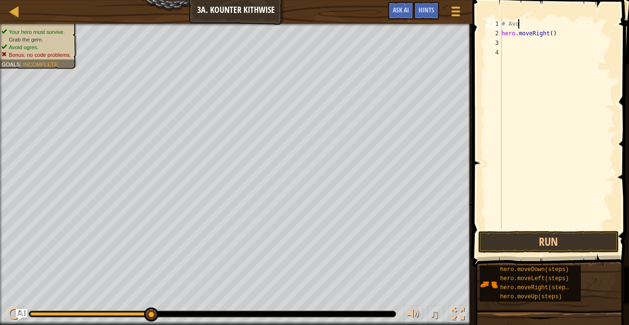
type textarea "#"
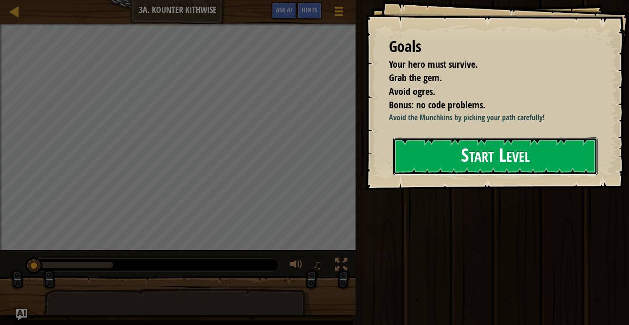
click at [451, 153] on button "Start Level" at bounding box center [495, 156] width 204 height 38
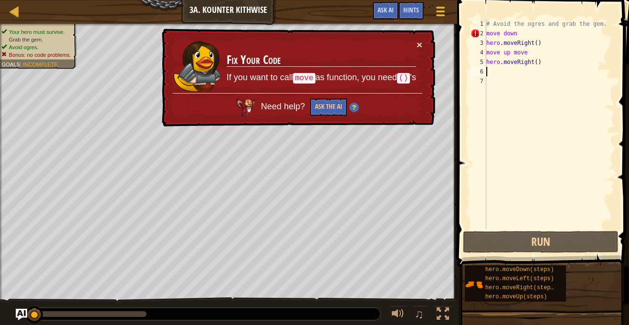
click at [554, 70] on div "# Avoid the ogres and grab the gem. move down hero . moveRight ( ) move up move…" at bounding box center [549, 133] width 130 height 229
click at [548, 57] on div "# Avoid the ogres and grab the gem. move down hero . moveRight ( ) move up move…" at bounding box center [549, 133] width 130 height 229
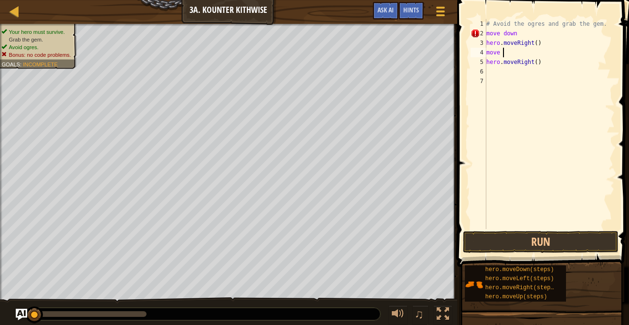
type textarea "m"
type textarea "h"
type textarea "m"
click at [556, 32] on div "# Avoid the ogres and grab the gem. m hero . moveRight ( )" at bounding box center [549, 133] width 130 height 229
click at [553, 49] on div "# Avoid the ogres and grab the gem. m hero . moveRight ( )" at bounding box center [549, 133] width 130 height 229
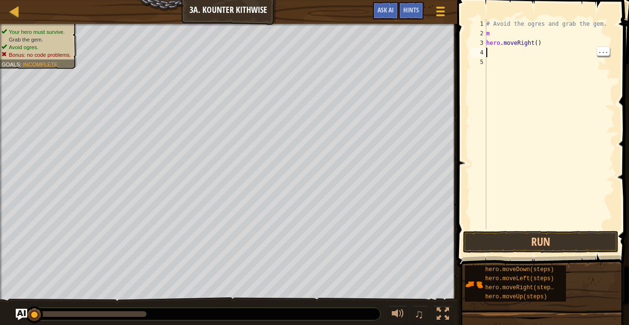
click at [537, 45] on div "# Avoid the ogres and grab the gem. m hero . moveRight ( )" at bounding box center [549, 133] width 130 height 229
type textarea "hero.moveRight()"
click at [548, 50] on div "# Avoid the ogres and grab the gem. m hero . moveRight ( )" at bounding box center [549, 133] width 130 height 229
click at [538, 38] on div "# Avoid the ogres and grab the gem. m hero . moveRight ( )" at bounding box center [549, 133] width 130 height 229
type textarea "h"
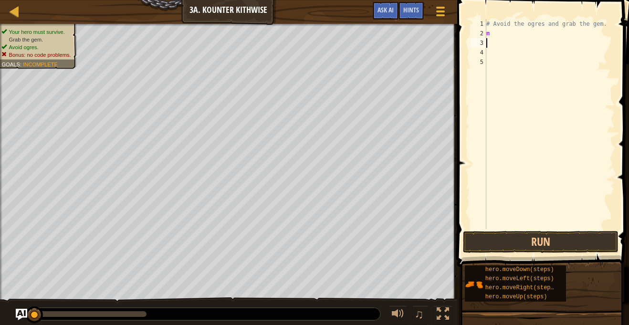
type textarea "m"
type textarea "h"
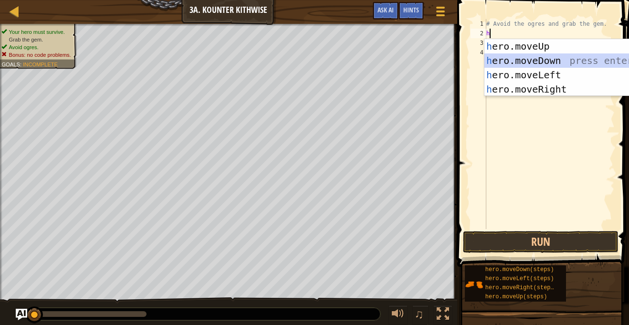
click at [552, 62] on div "h ero.moveUp press enter h ero.moveDown press enter h ero.moveLeft press enter …" at bounding box center [574, 82] width 180 height 86
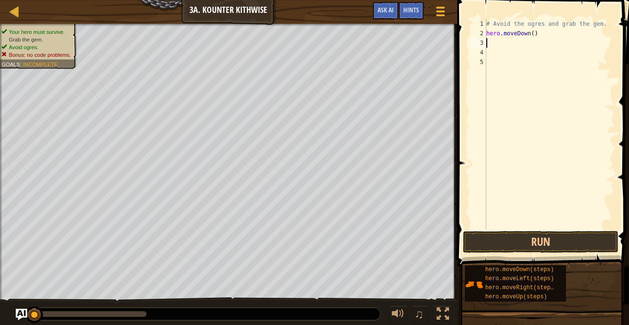
type textarea "h"
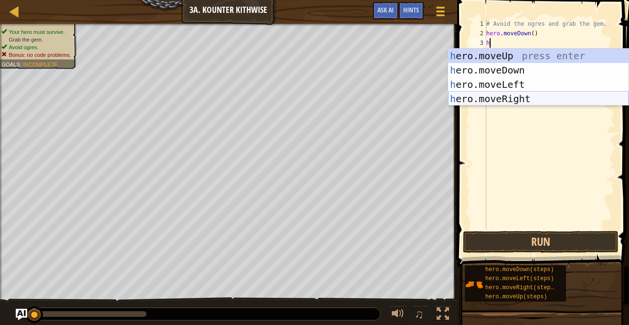
click at [517, 102] on div "h ero.moveUp press enter h ero.moveDown press enter h ero.moveLeft press enter …" at bounding box center [538, 92] width 180 height 86
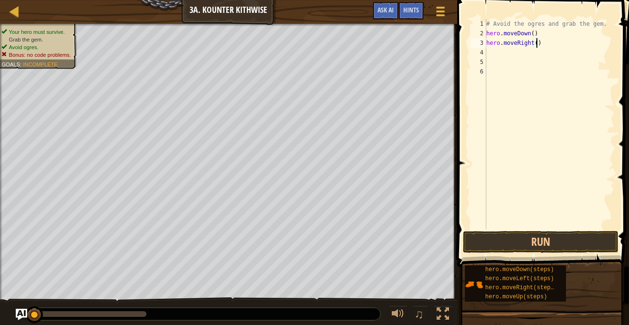
click at [535, 47] on div "# Avoid the ogres and grab the gem. hero . moveDown ( ) hero . moveRight ( )" at bounding box center [549, 133] width 130 height 229
type textarea "hero.moveRight(2)"
click at [570, 231] on button "Run" at bounding box center [540, 242] width 155 height 22
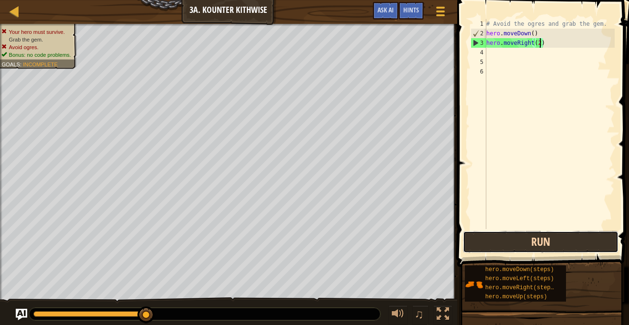
click at [566, 245] on button "Run" at bounding box center [540, 242] width 155 height 22
click at [540, 232] on button "Run" at bounding box center [540, 242] width 155 height 22
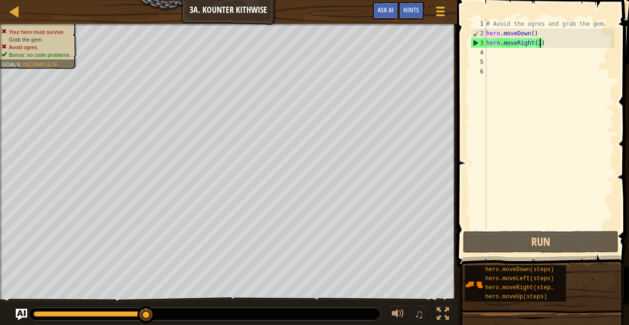
click at [490, 58] on div "# Avoid the ogres and grab the gem. hero . moveDown ( ) hero . moveRight ( 2 )" at bounding box center [549, 133] width 130 height 229
type textarea "h"
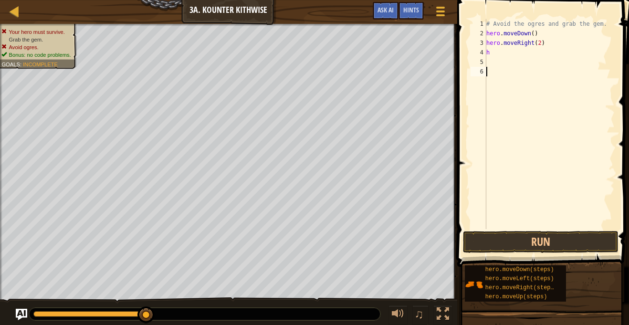
click at [536, 130] on div "# Avoid the ogres and grab the gem. hero . moveDown ( ) hero . moveRight ( 2 ) h" at bounding box center [549, 133] width 130 height 229
click at [491, 51] on div "# Avoid the ogres and grab the gem. hero . moveDown ( ) hero . moveRight ( 2 ) h" at bounding box center [549, 133] width 130 height 229
type textarea "h"
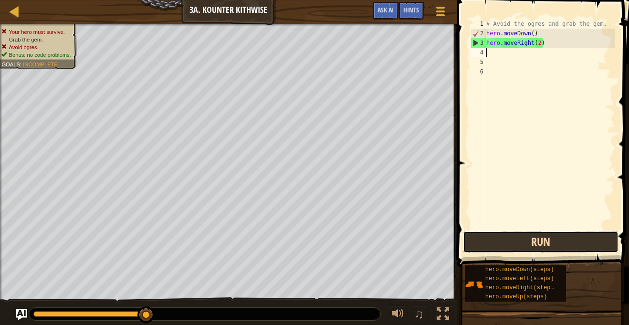
click at [557, 247] on button "Run" at bounding box center [540, 242] width 155 height 22
click at [557, 248] on button "Run" at bounding box center [540, 242] width 155 height 22
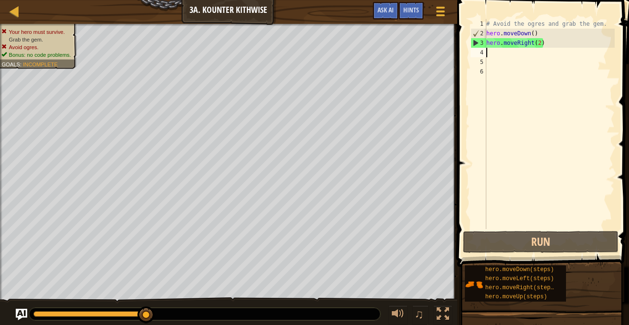
click at [533, 35] on div "# Avoid the ogres and grab the gem. hero . moveDown ( ) hero . moveRight ( 2 )" at bounding box center [549, 133] width 130 height 229
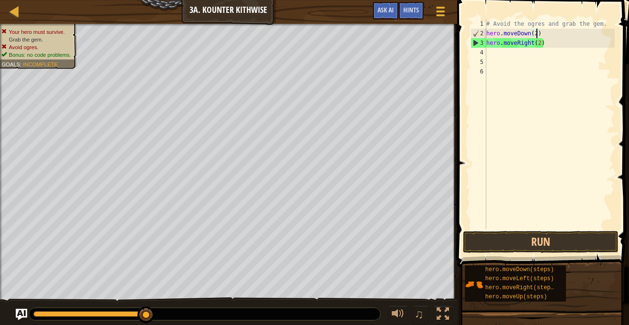
scroll to position [4, 7]
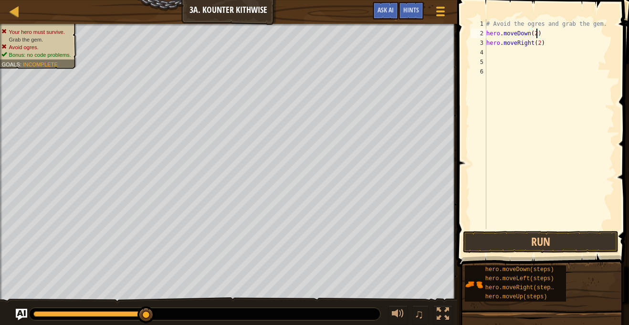
click at [544, 42] on div "# Avoid the ogres and grab the gem. hero . moveDown ( 2 ) hero . moveRight ( 2 )" at bounding box center [549, 133] width 130 height 229
type textarea "hero.moveRight(1)"
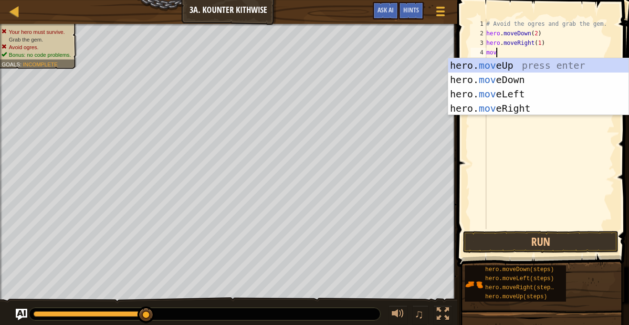
type textarea "move"
click at [532, 106] on div "hero. move Up press enter hero. move Down press enter hero. move Left press ent…" at bounding box center [538, 101] width 180 height 86
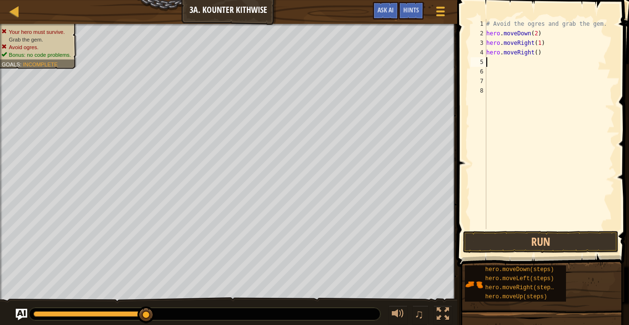
click at [537, 55] on div "# Avoid the ogres and grab the gem. hero . moveDown ( 2 ) hero . moveRight ( 1 …" at bounding box center [549, 133] width 130 height 229
type textarea "hero.moveRight(1)"
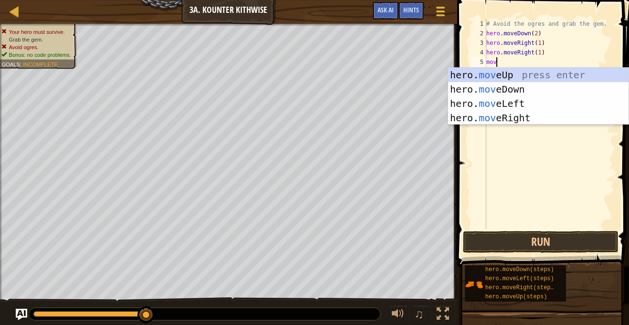
scroll to position [4, 1]
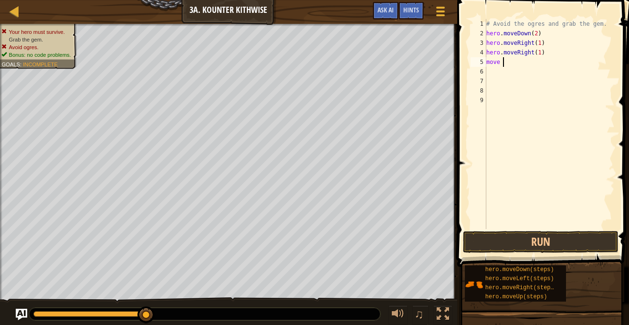
click at [493, 66] on div "# Avoid the ogres and grab the gem. hero . moveDown ( 2 ) hero . moveRight ( 1 …" at bounding box center [549, 133] width 130 height 229
click at [511, 65] on div "# Avoid the ogres and grab the gem. hero . moveDown ( 2 ) hero . moveRight ( 1 …" at bounding box center [549, 133] width 130 height 229
type textarea "m"
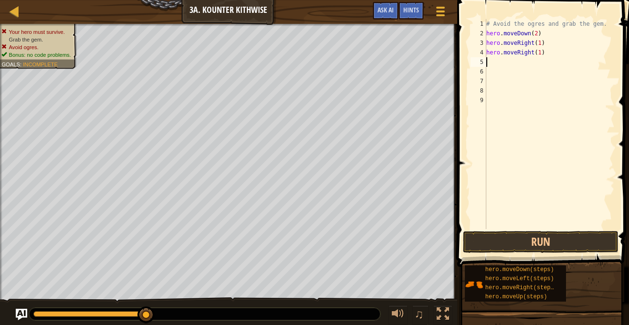
type textarea "m"
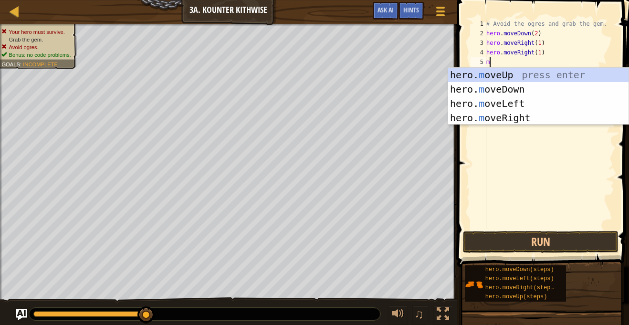
click at [529, 71] on div "hero. m oveUp press enter hero. m oveDown press enter hero. m oveLeft press ent…" at bounding box center [538, 111] width 180 height 86
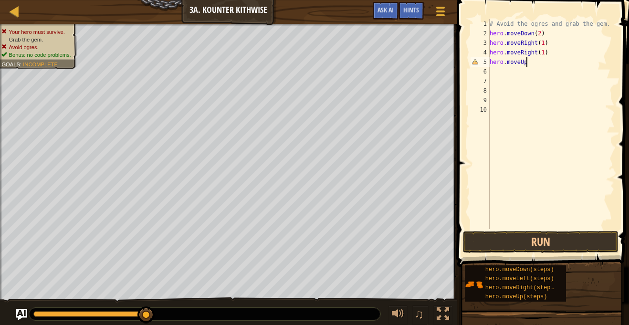
scroll to position [4, 5]
type textarea "hero.moveUp(1)"
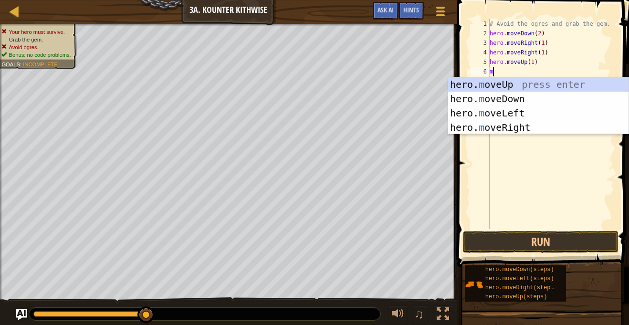
type textarea "mo"
click at [533, 124] on div "hero. mo veUp press enter hero. mo veDown press enter hero. mo veLeft press ent…" at bounding box center [538, 120] width 180 height 86
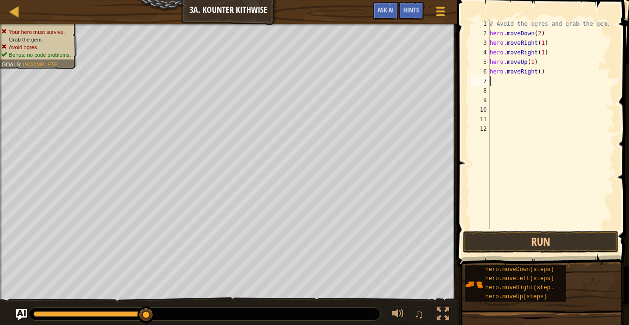
click at [531, 224] on div "# Avoid the ogres and grab the gem. hero . moveDown ( 2 ) hero . moveRight ( 1 …" at bounding box center [550, 133] width 127 height 229
click at [570, 237] on button "Run" at bounding box center [540, 242] width 155 height 22
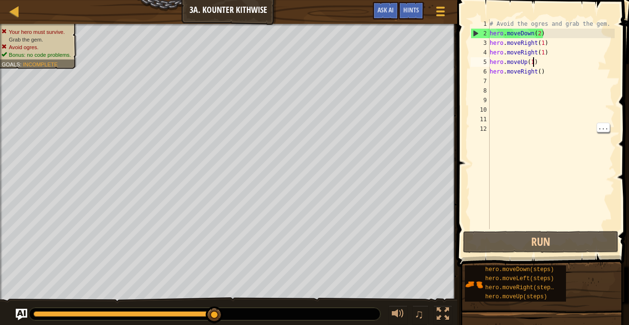
click at [533, 60] on div "# Avoid the ogres and grab the gem. hero . moveDown ( 2 ) hero . moveRight ( 1 …" at bounding box center [550, 133] width 127 height 229
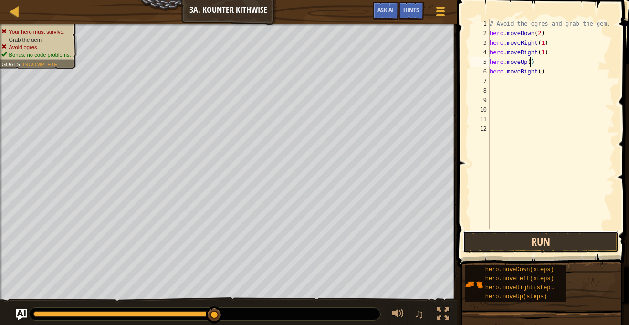
click at [576, 240] on button "Run" at bounding box center [540, 242] width 155 height 22
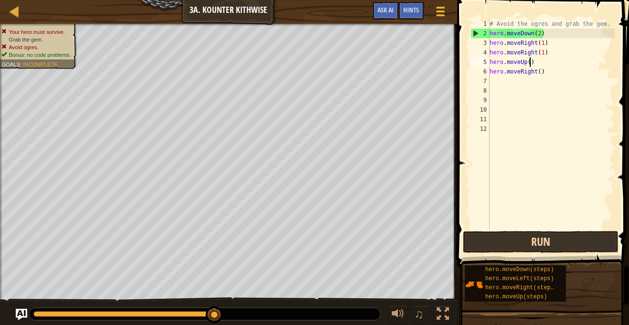
scroll to position [4, 6]
click at [540, 73] on div "# Avoid the ogres and grab the gem. hero . moveDown ( 2 ) hero . moveRight ( 1 …" at bounding box center [550, 133] width 127 height 229
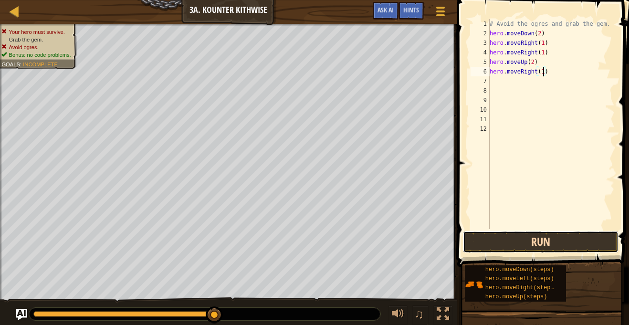
click at [489, 237] on button "Run" at bounding box center [540, 242] width 155 height 22
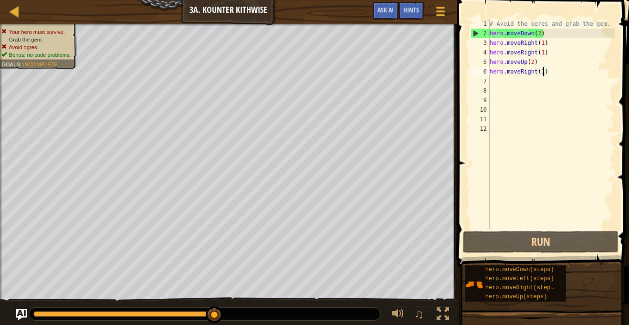
click at [529, 61] on div "# Avoid the ogres and grab the gem. hero . moveDown ( 2 ) hero . moveRight ( 1 …" at bounding box center [550, 133] width 127 height 229
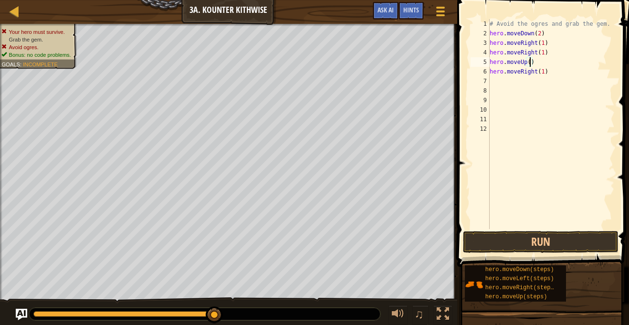
scroll to position [4, 6]
click at [564, 234] on button "Run" at bounding box center [540, 242] width 155 height 22
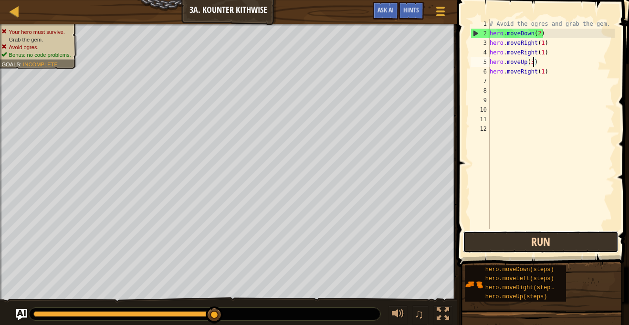
click at [587, 245] on button "Run" at bounding box center [540, 242] width 155 height 22
click at [556, 239] on button "Run" at bounding box center [540, 242] width 155 height 22
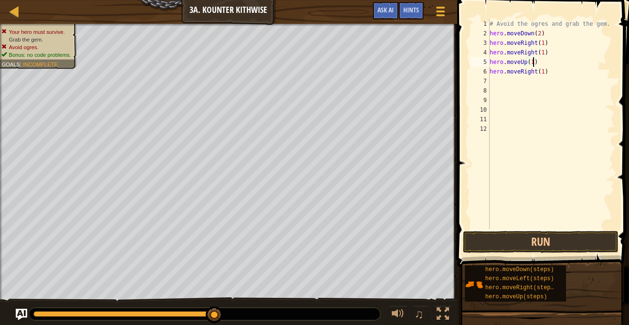
scroll to position [4, 7]
type textarea "hero.moveUp(12)"
click at [535, 239] on button "Run" at bounding box center [540, 242] width 155 height 22
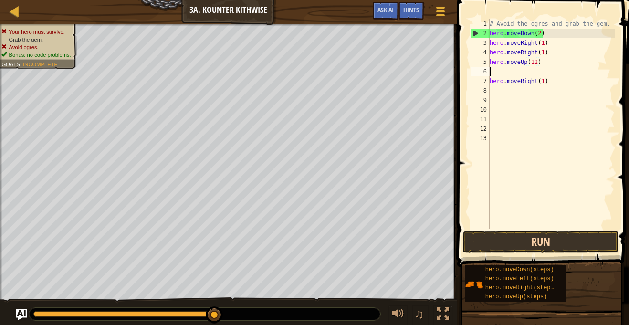
scroll to position [4, 0]
type textarea "hero.moveUp(12)"
click at [541, 238] on button "Run" at bounding box center [540, 242] width 155 height 22
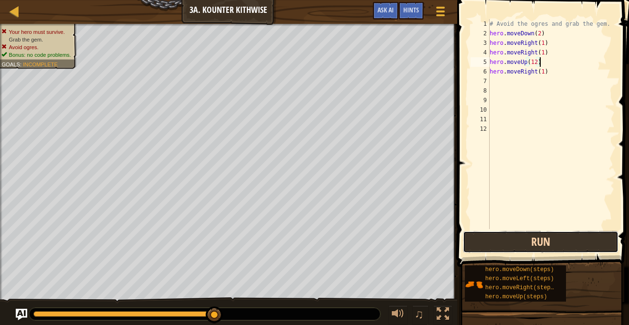
click at [541, 238] on button "Run" at bounding box center [540, 242] width 155 height 22
